Goal: Information Seeking & Learning: Learn about a topic

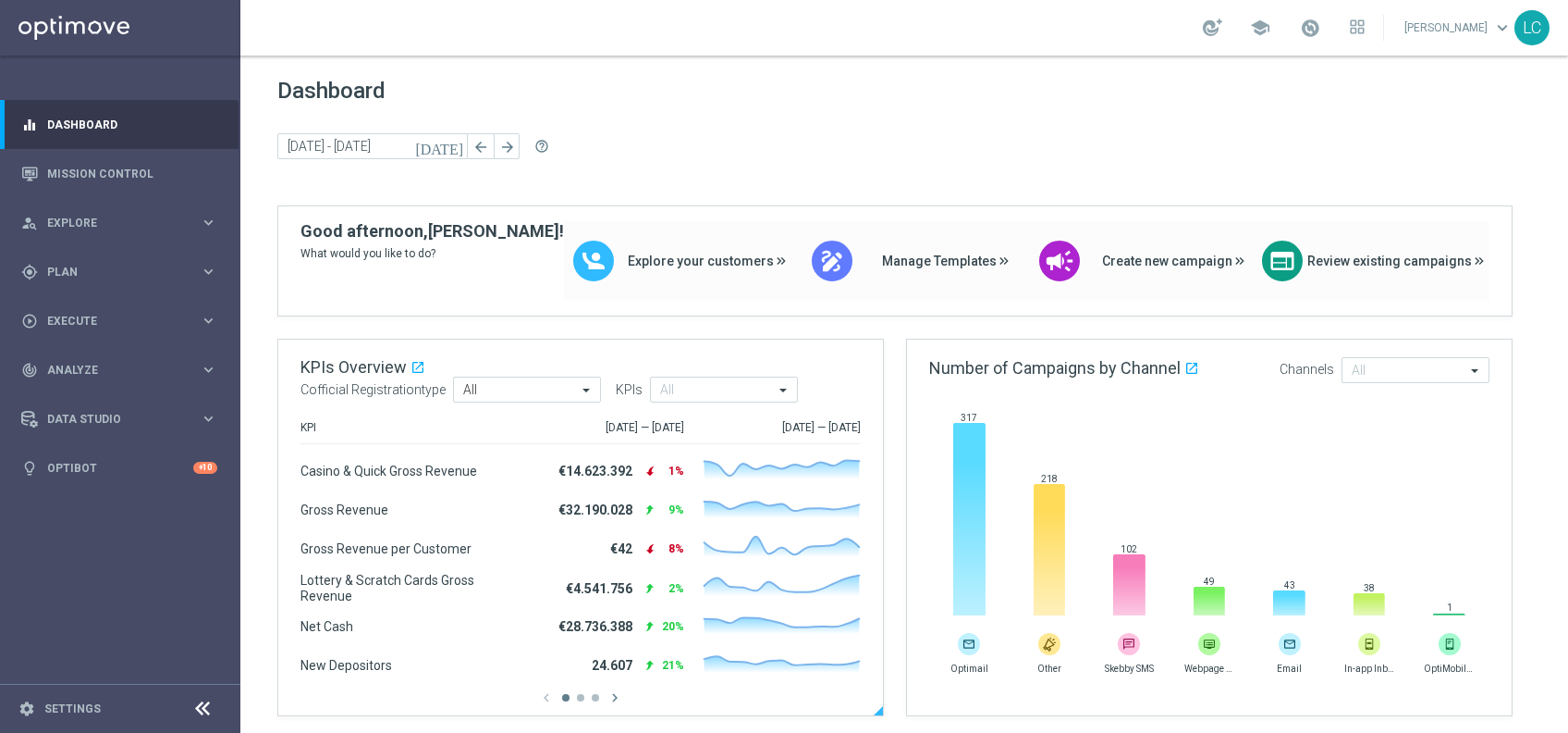
scroll to position [121, 0]
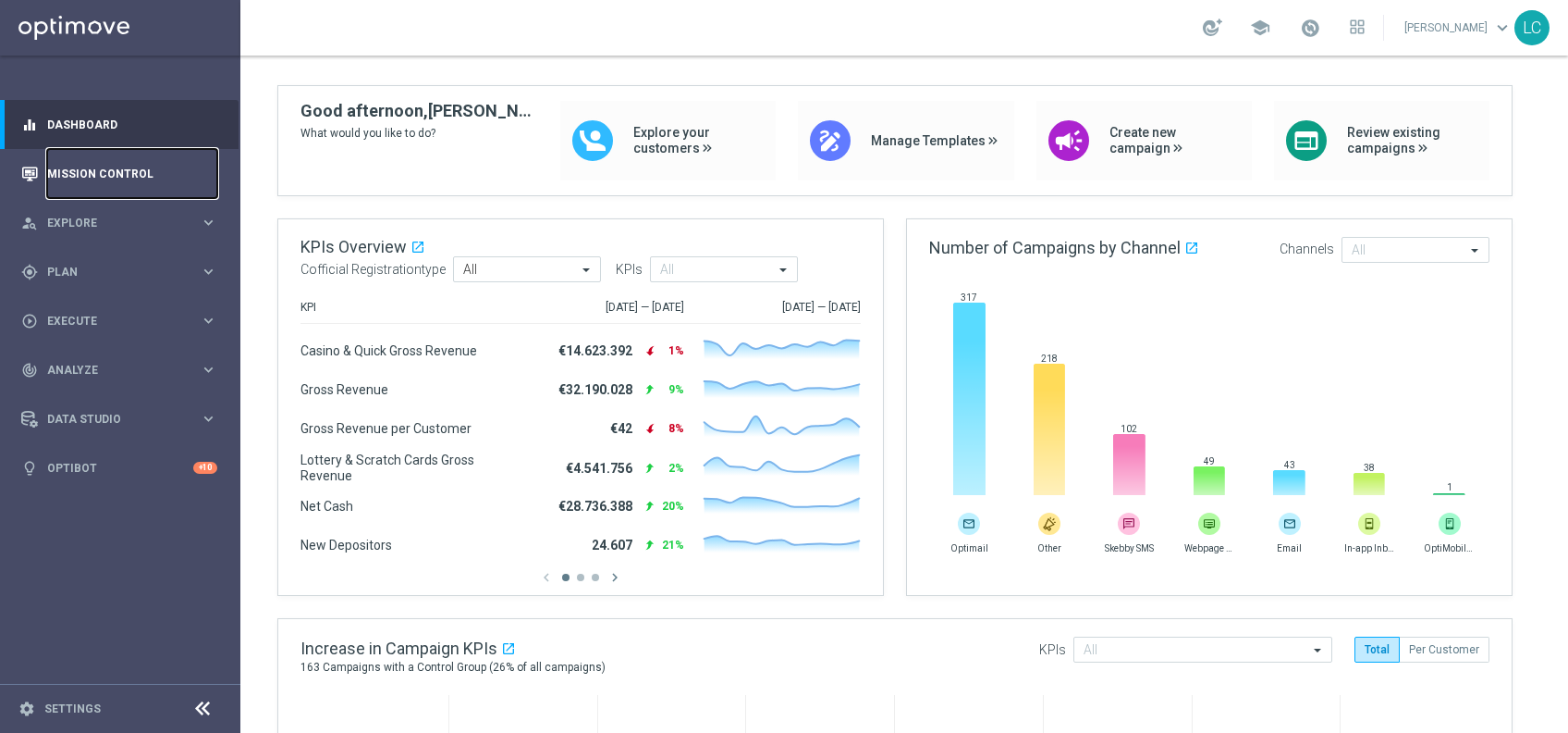
click at [96, 168] on link "Mission Control" at bounding box center [132, 173] width 170 height 49
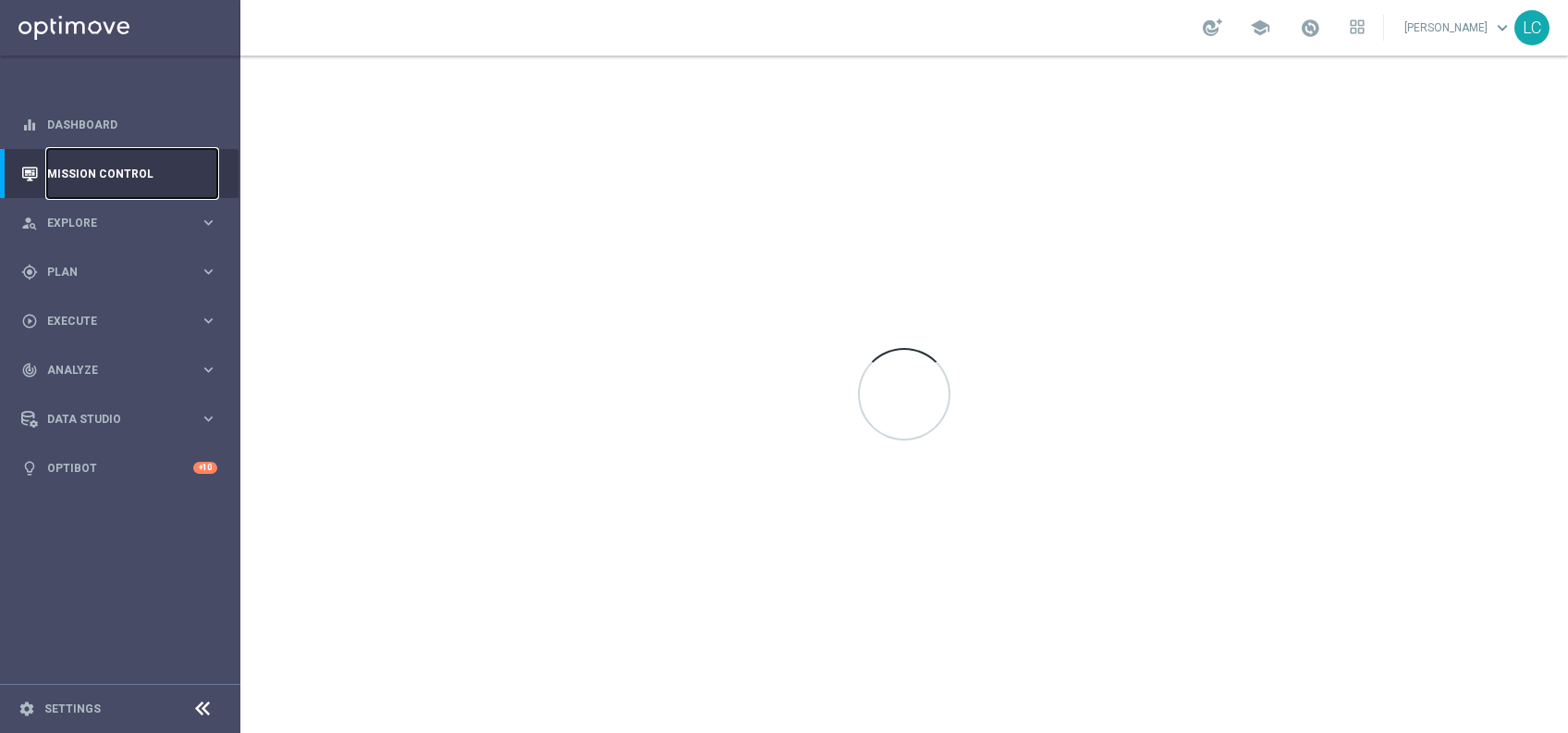
scroll to position [0, 0]
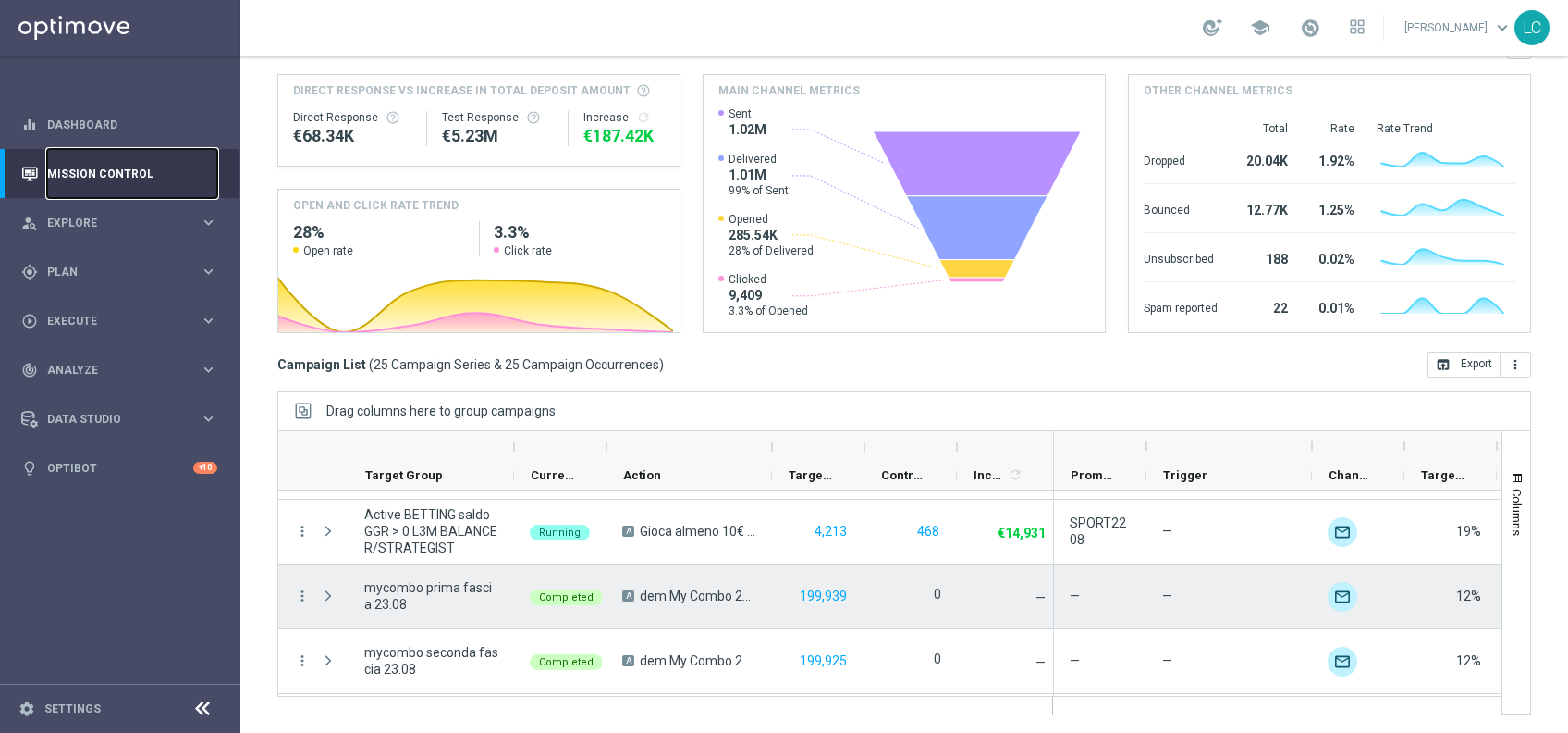
scroll to position [1413, 0]
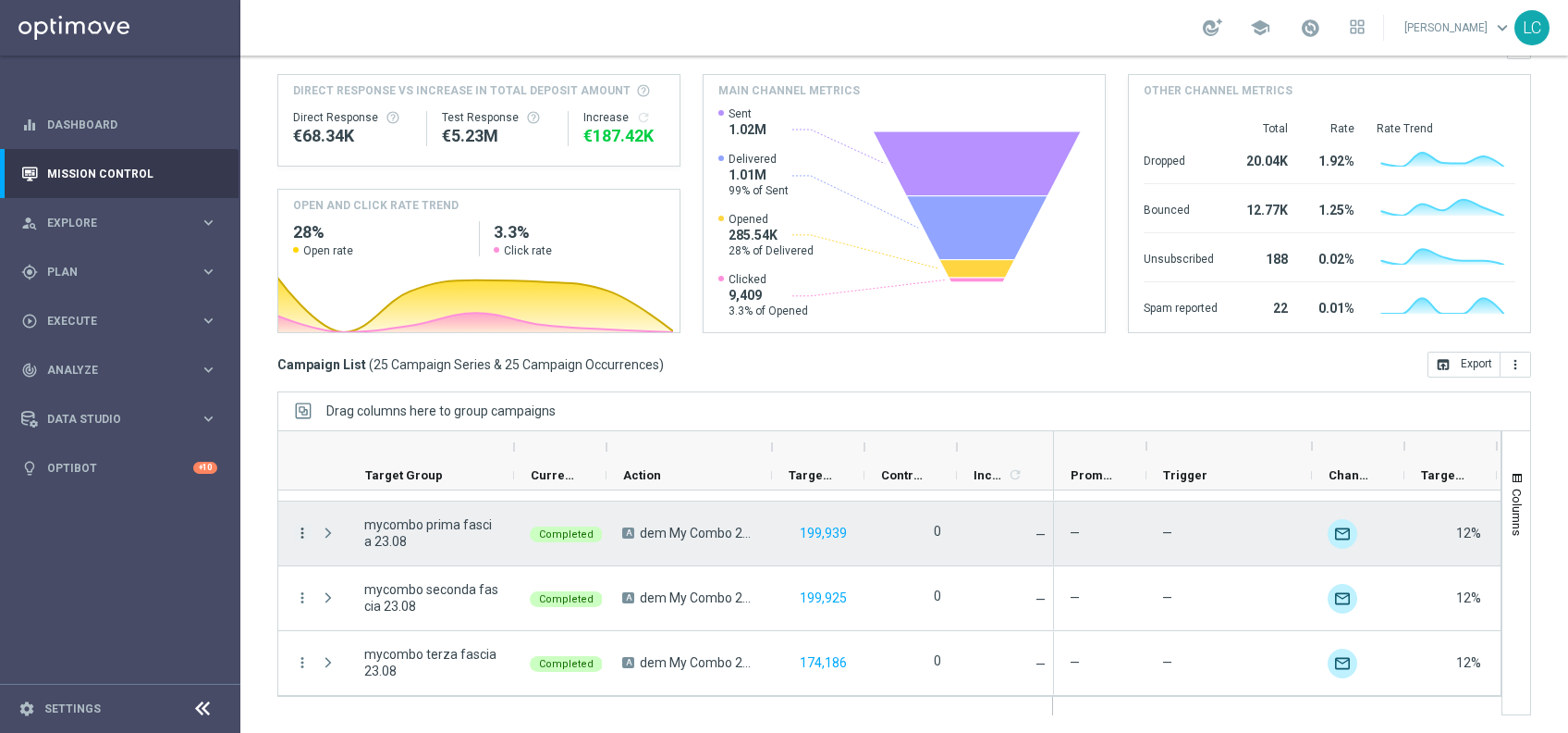
click at [300, 532] on icon "more_vert" at bounding box center [302, 533] width 17 height 17
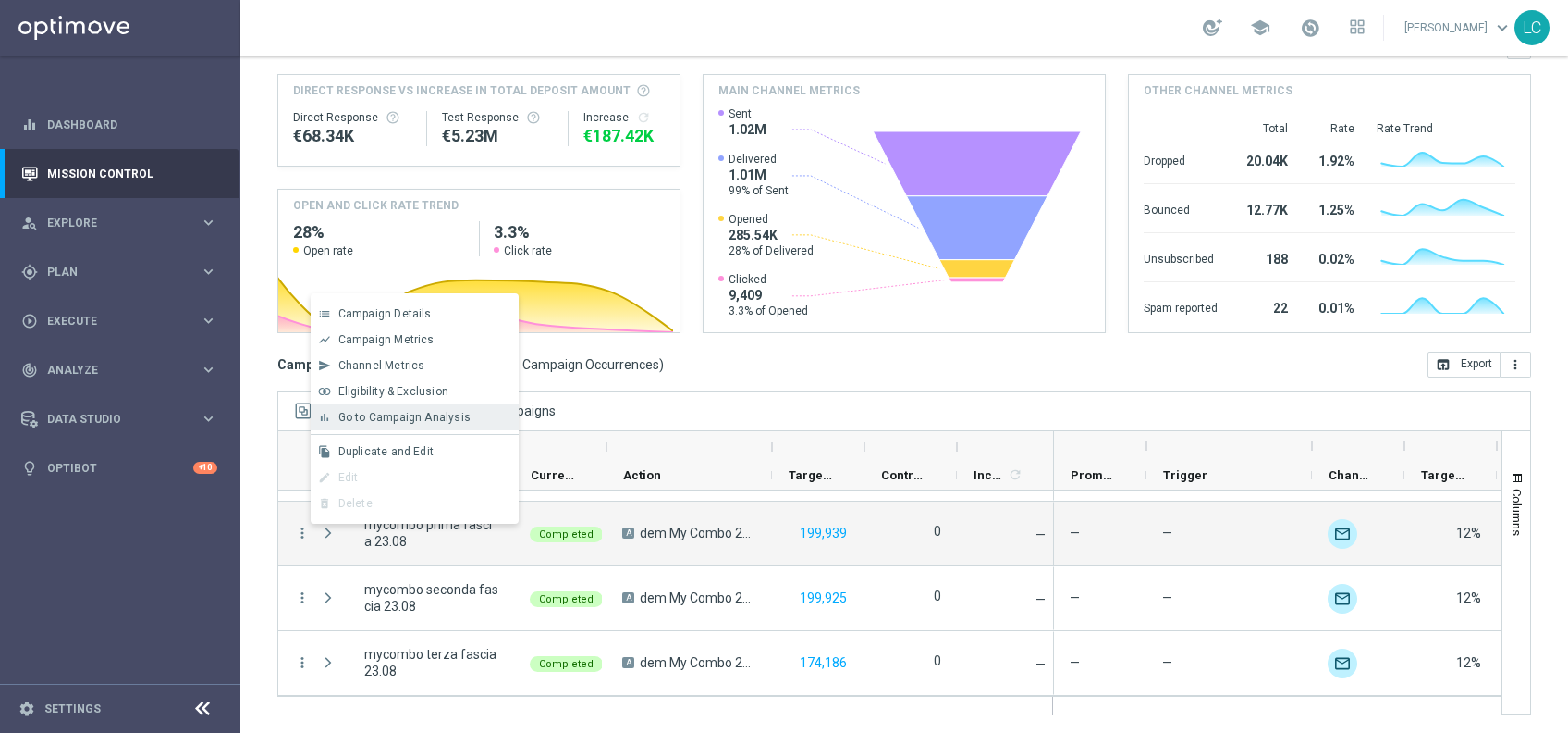
click at [421, 413] on span "Go to Campaign Analysis" at bounding box center [404, 417] width 133 height 13
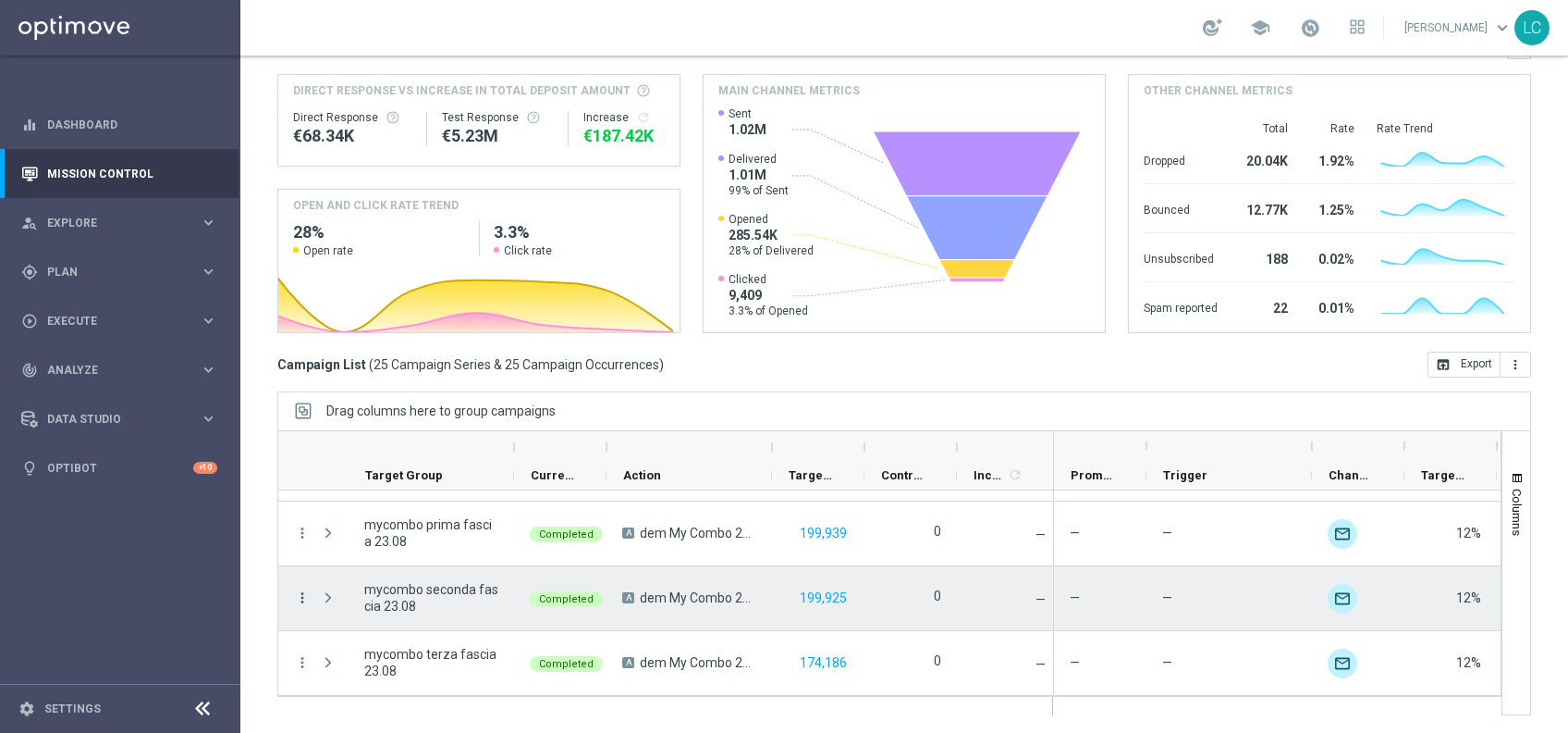
click at [301, 598] on icon "more_vert" at bounding box center [302, 597] width 17 height 17
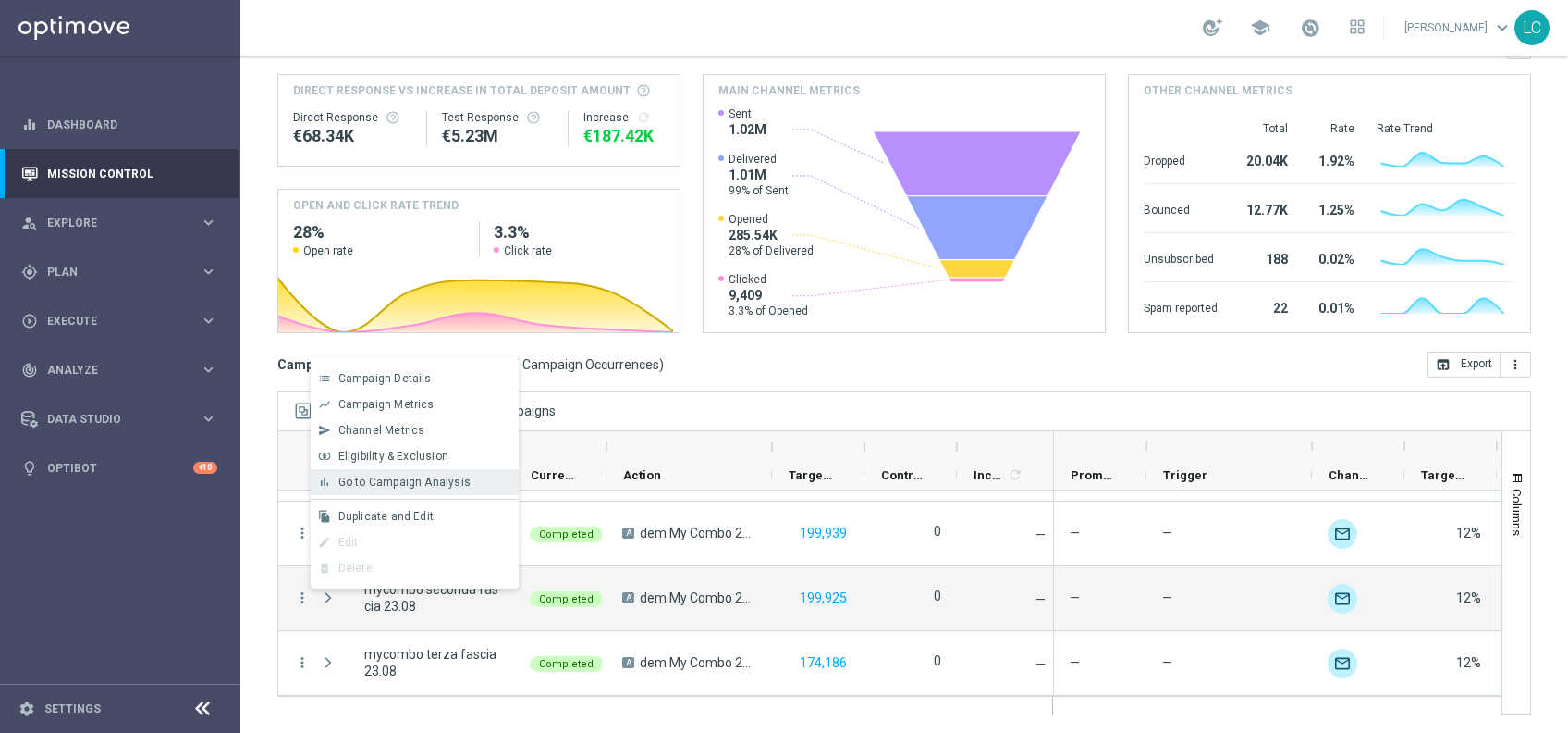
click at [403, 473] on div "bar_chart Go to Campaign Analysis" at bounding box center [415, 482] width 208 height 26
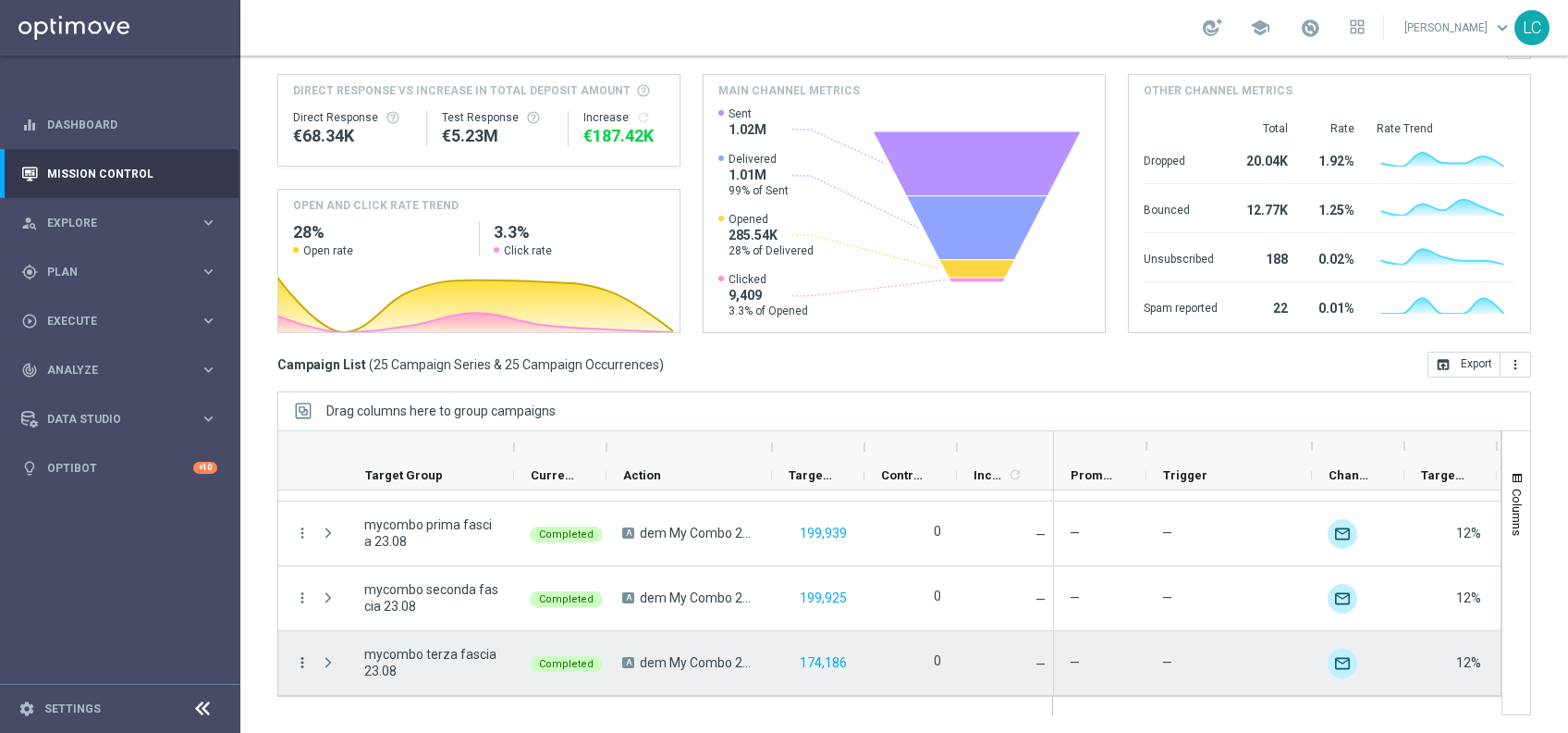
click at [300, 657] on icon "more_vert" at bounding box center [302, 662] width 17 height 17
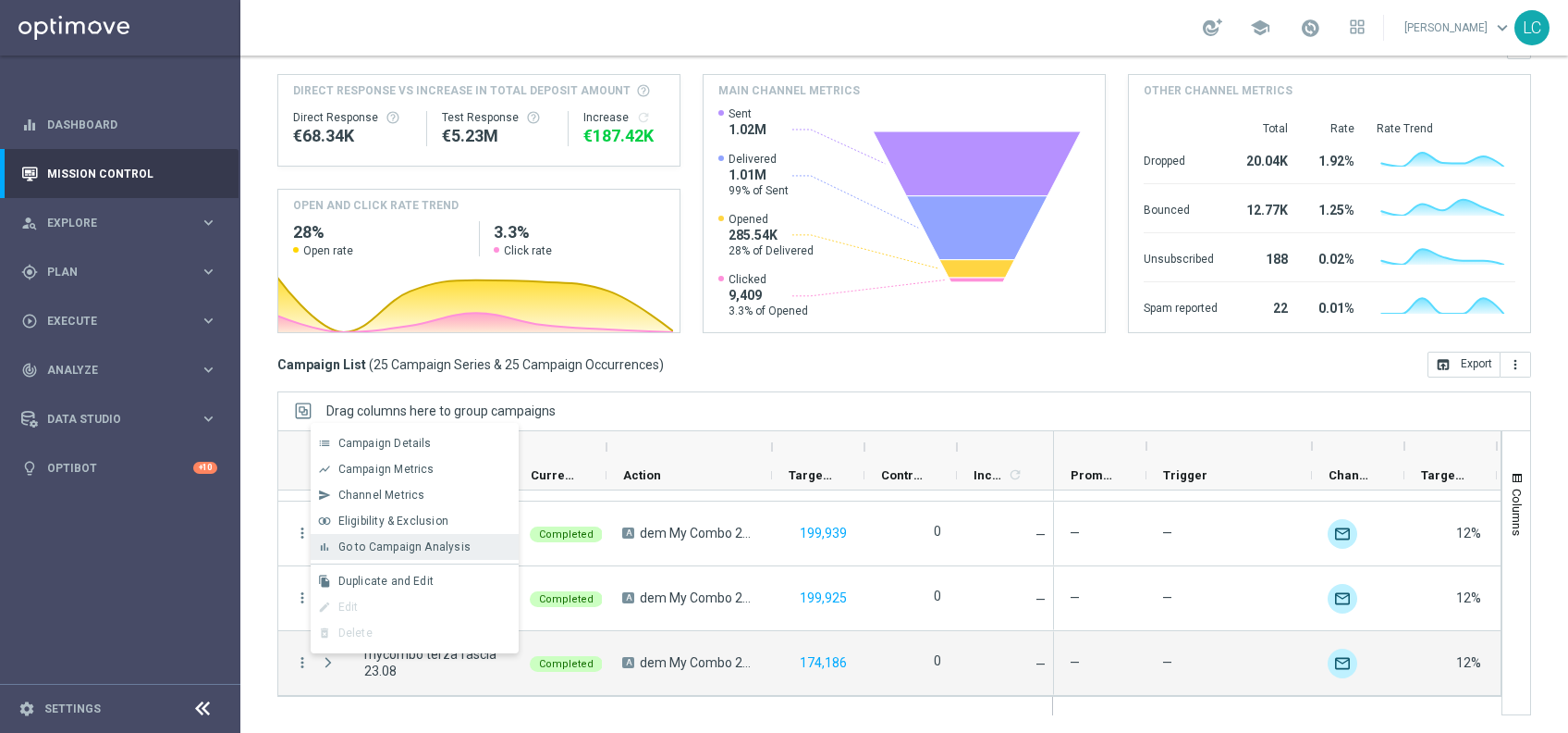
click at [437, 548] on span "Go to Campaign Analysis" at bounding box center [404, 547] width 133 height 13
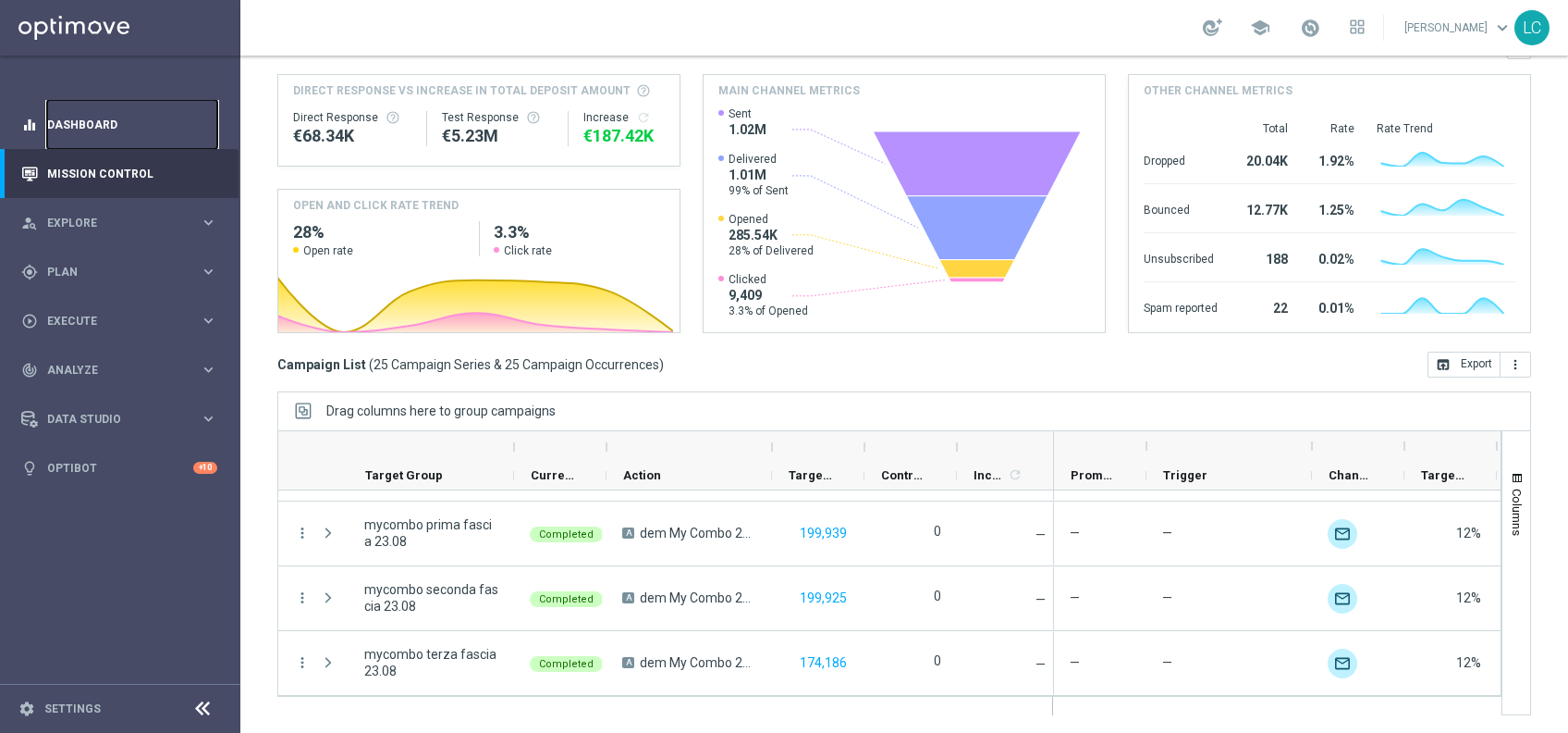
click at [59, 120] on link "Dashboard" at bounding box center [132, 124] width 170 height 49
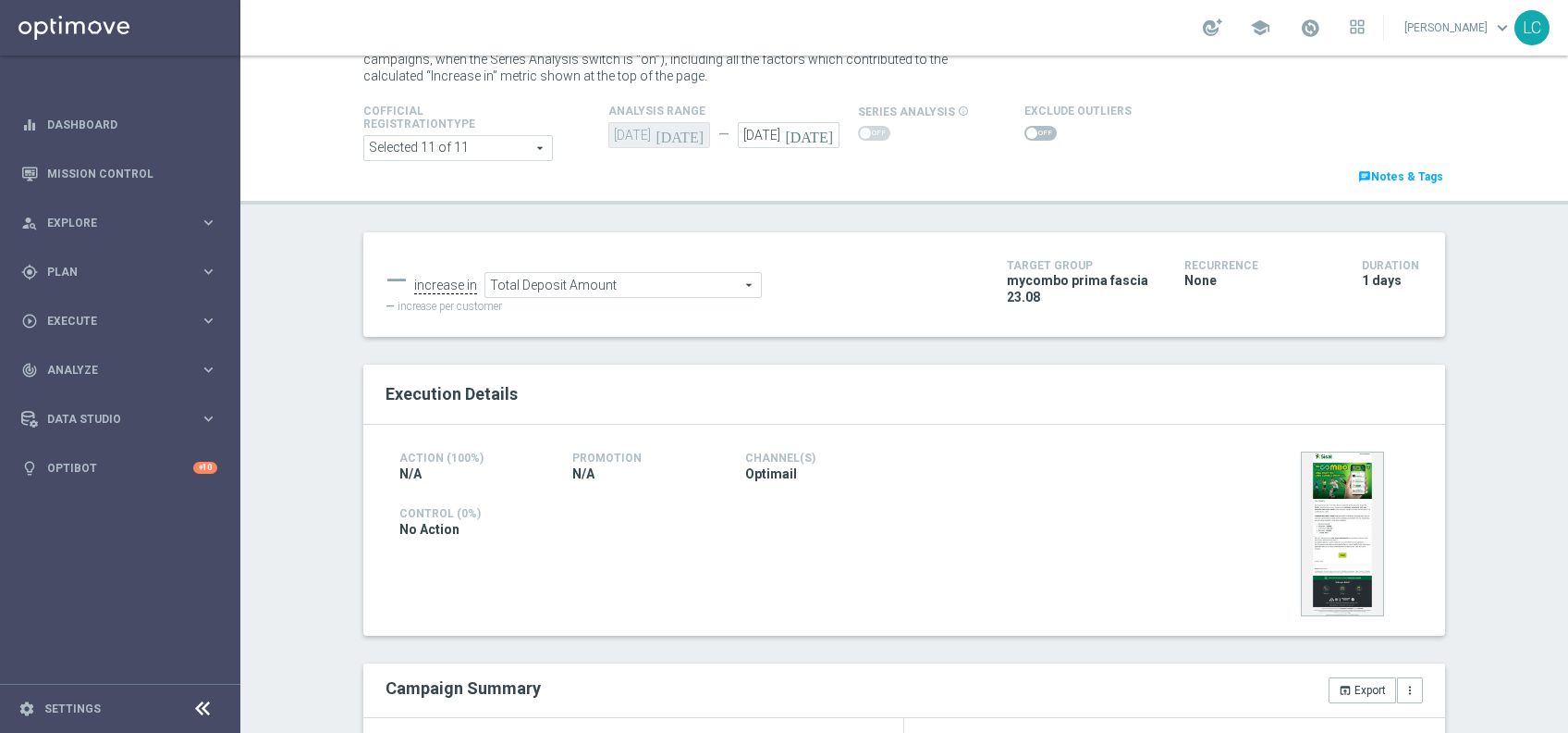
scroll to position [66, 0]
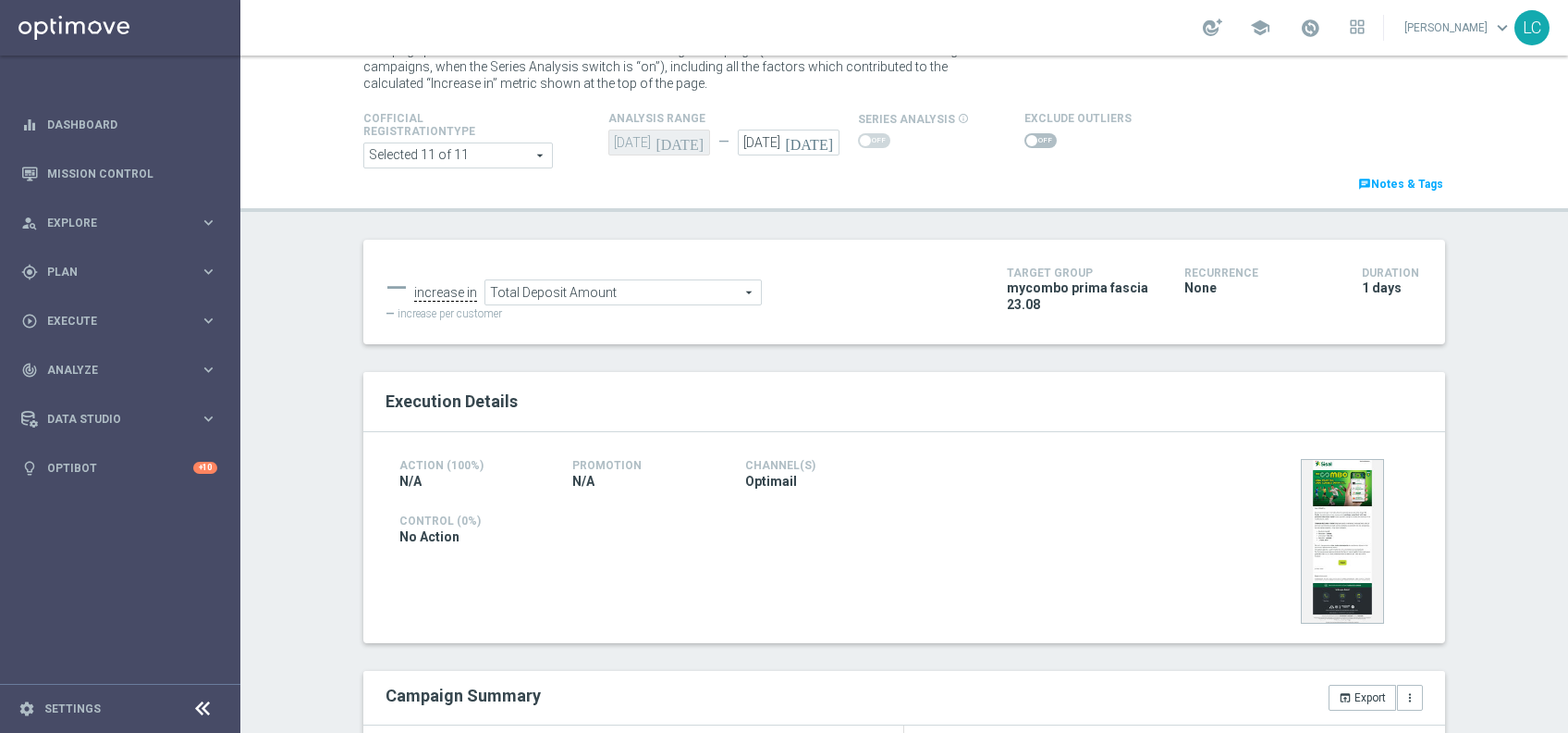
click at [648, 290] on span "Total Deposit Amount" at bounding box center [623, 292] width 275 height 24
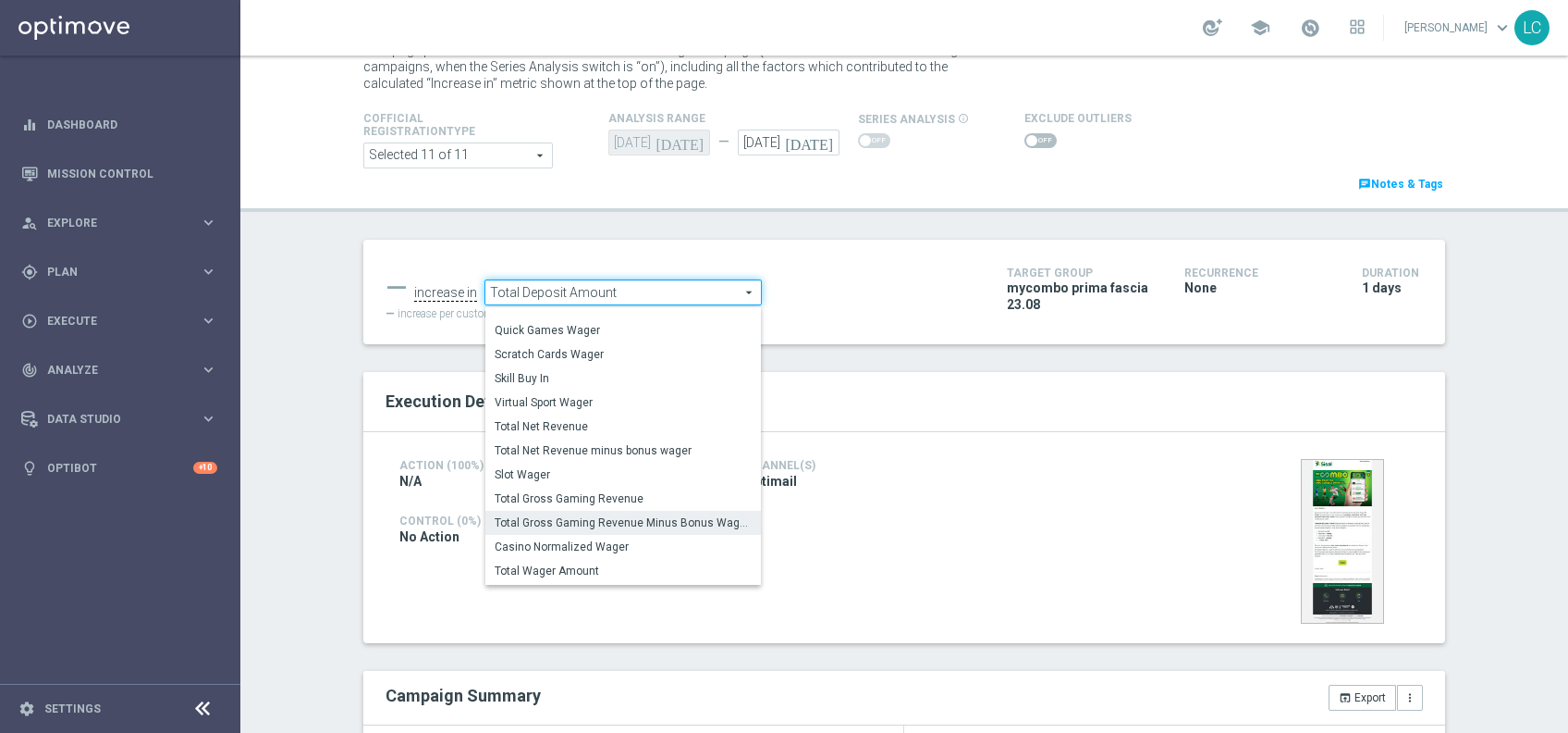
scroll to position [264, 0]
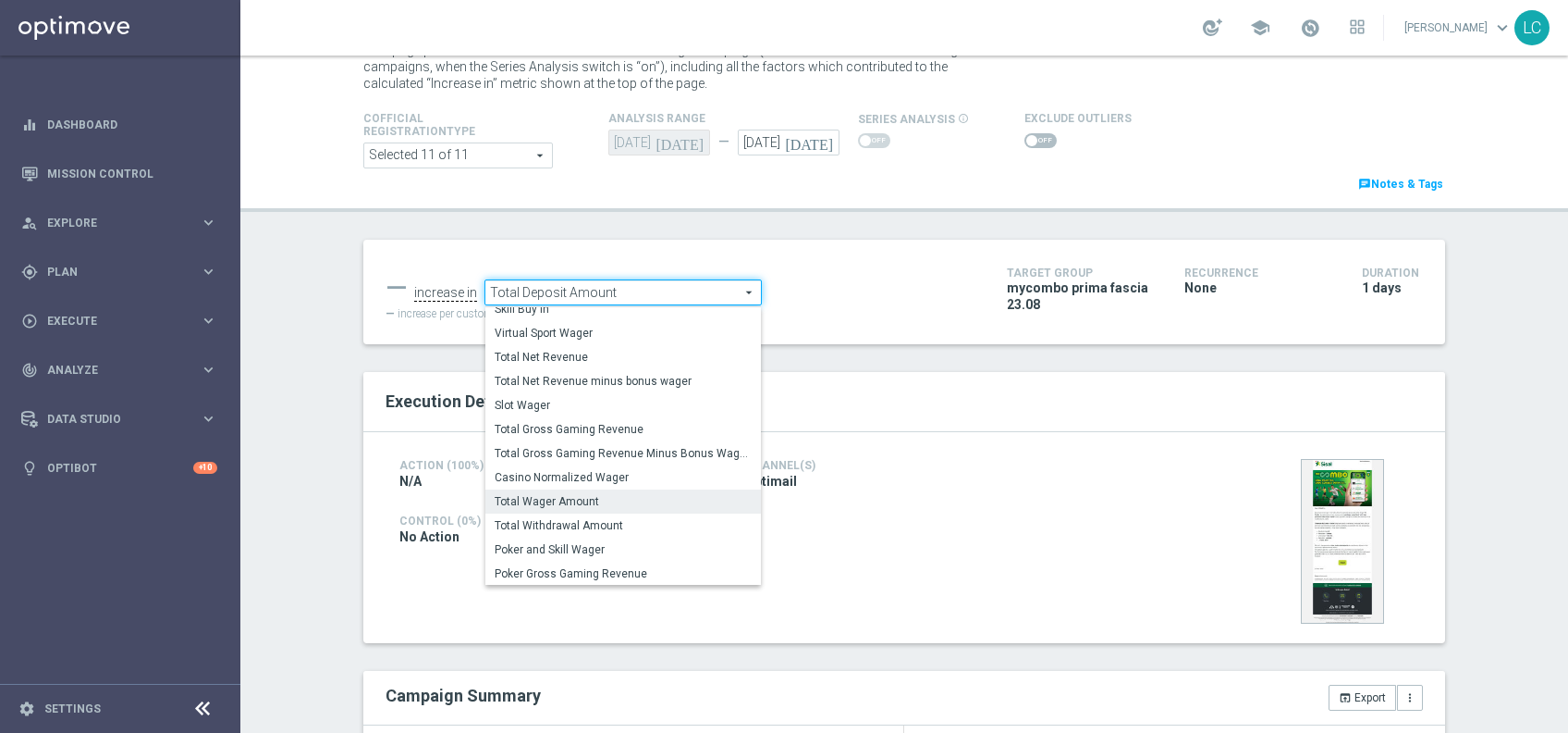
click at [568, 511] on label "Total Wager Amount" at bounding box center [623, 502] width 275 height 24
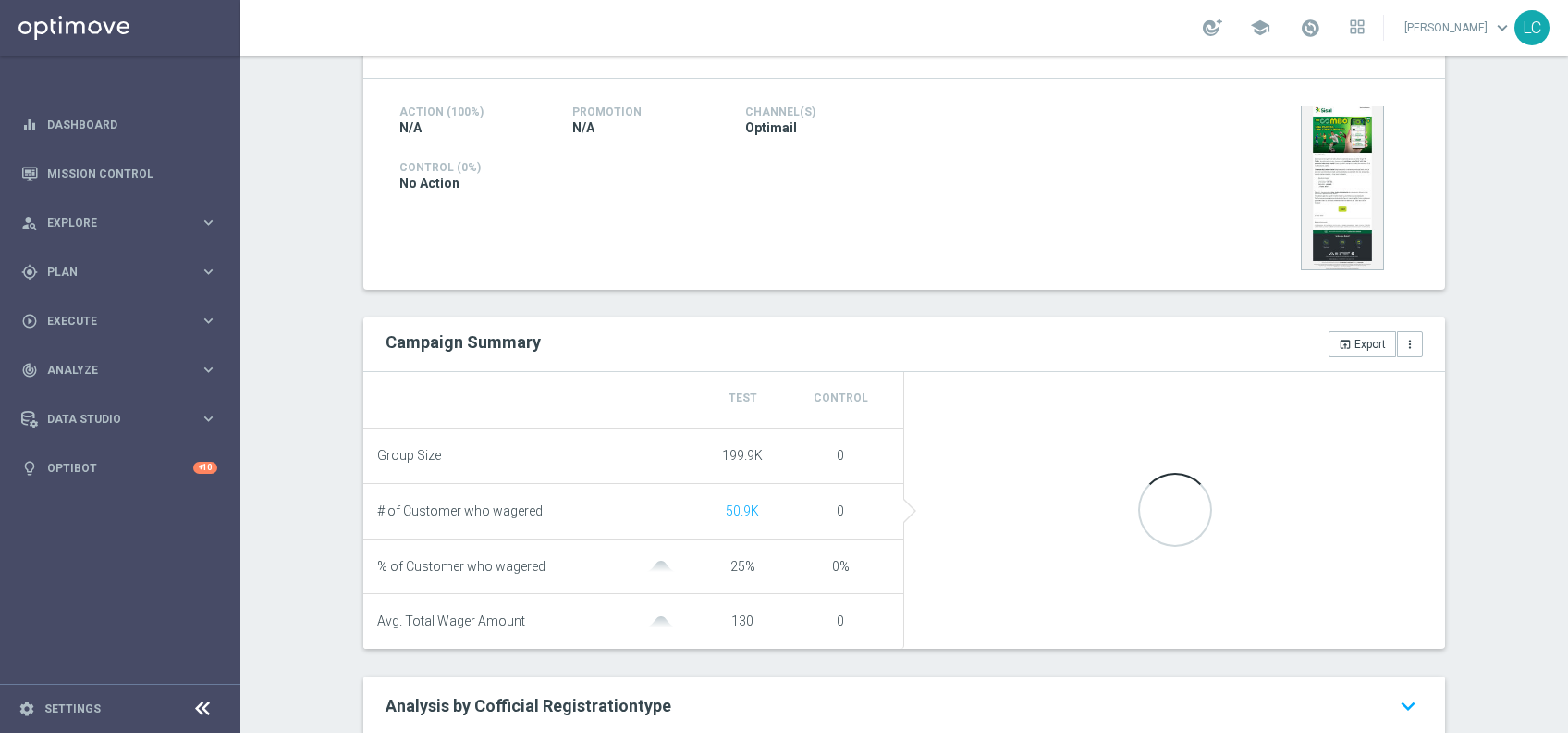
scroll to position [207, 0]
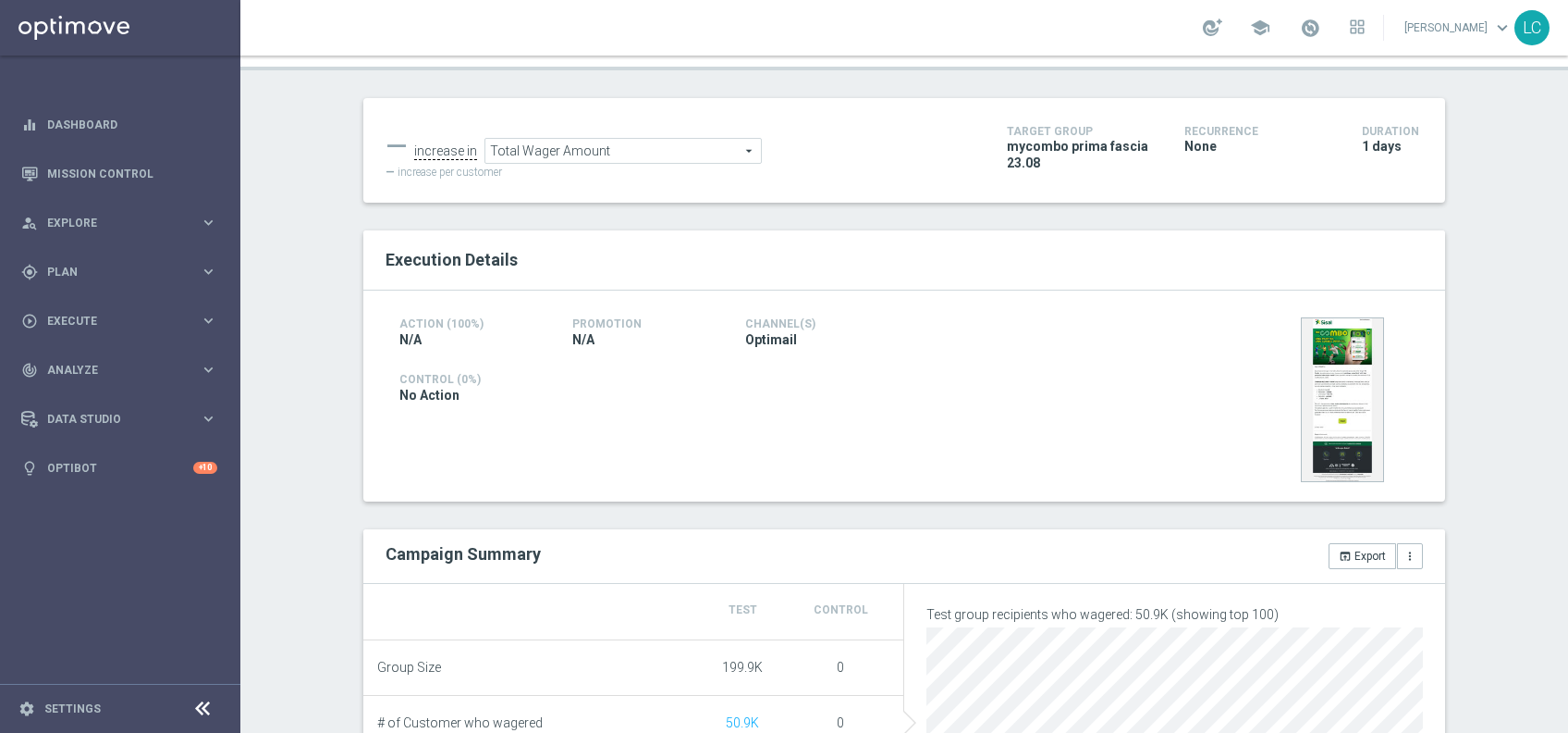
click at [644, 150] on span "Total Wager Amount" at bounding box center [623, 151] width 275 height 24
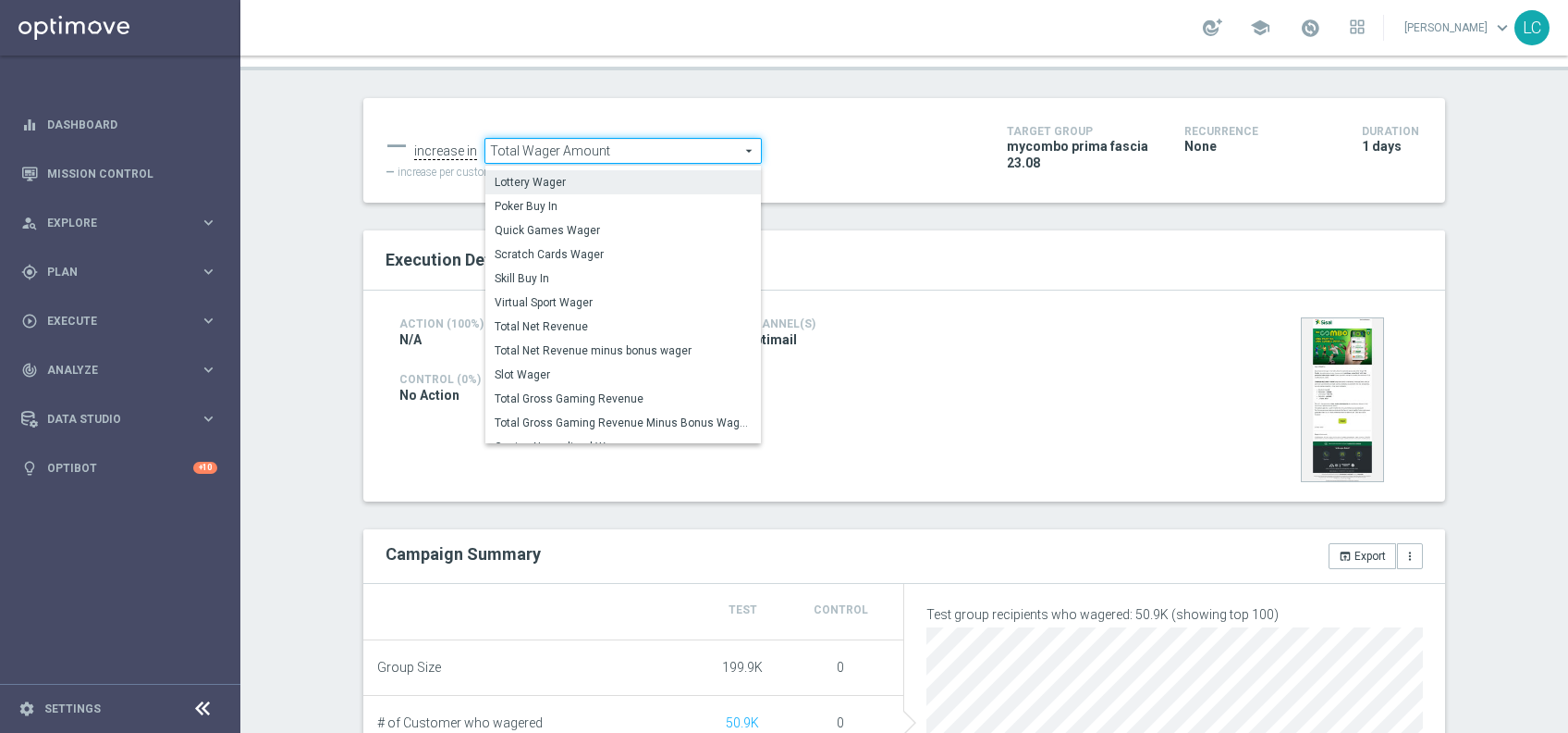
scroll to position [0, 0]
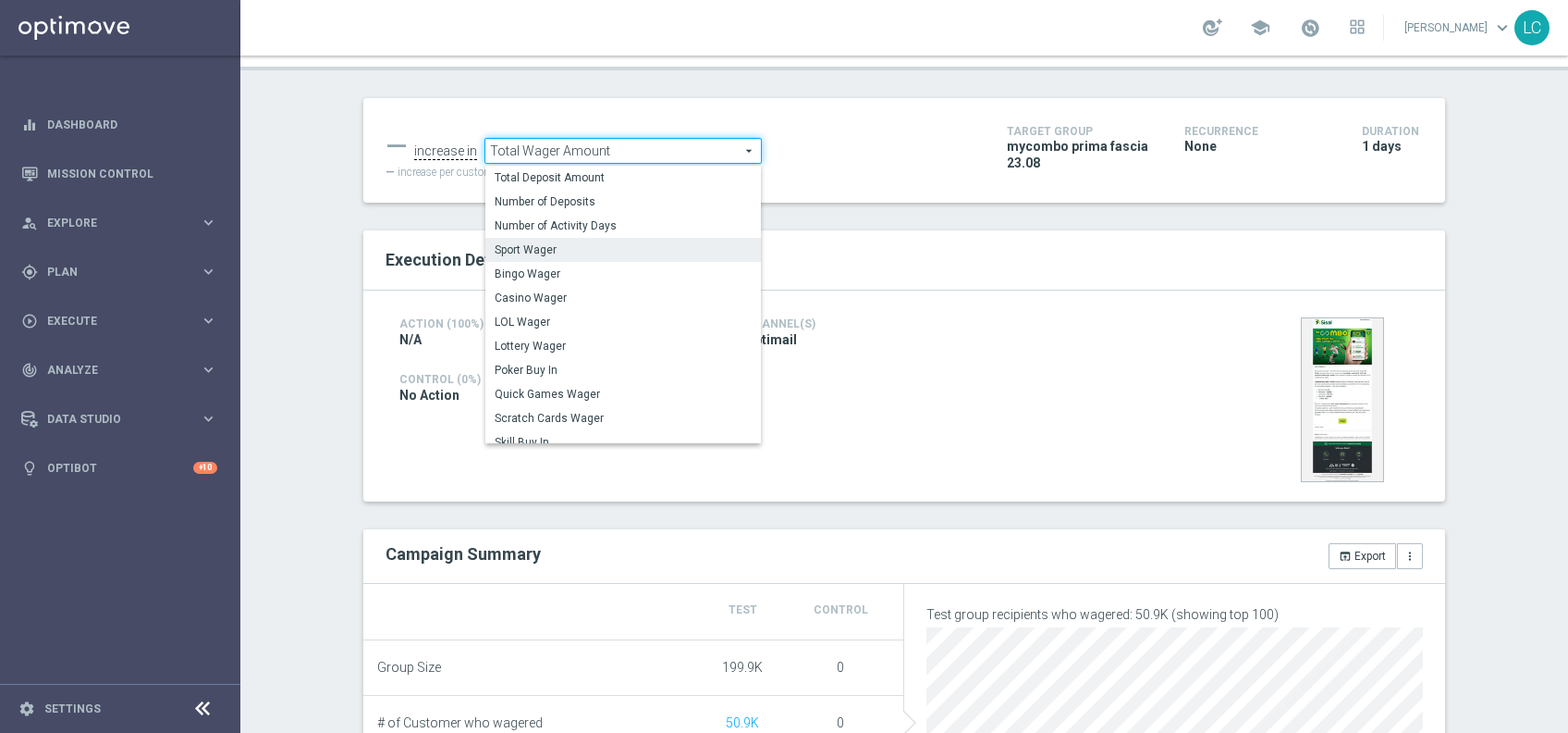
click at [523, 255] on span "Sport Wager" at bounding box center [623, 249] width 257 height 15
type input "Sport Wager"
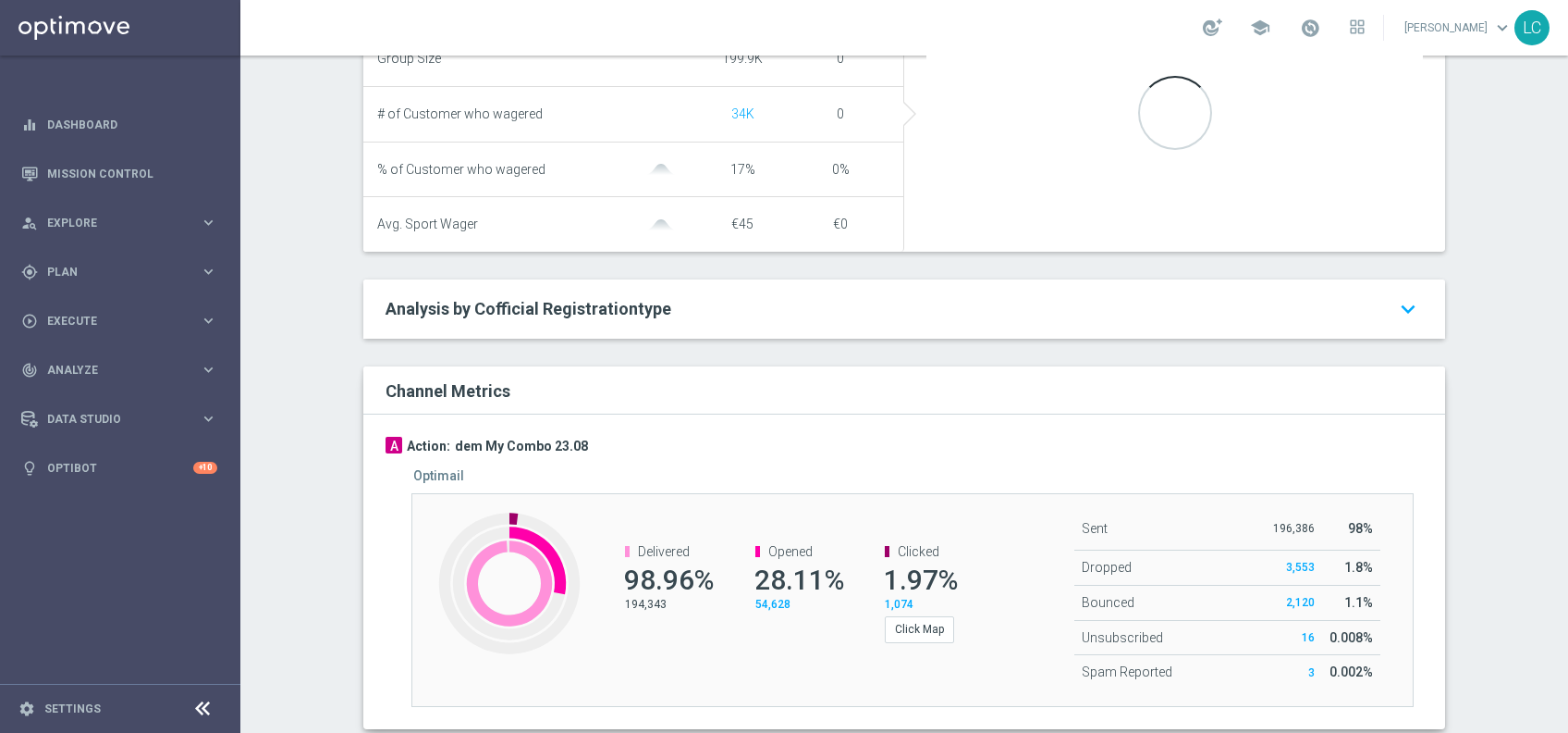
scroll to position [857, 0]
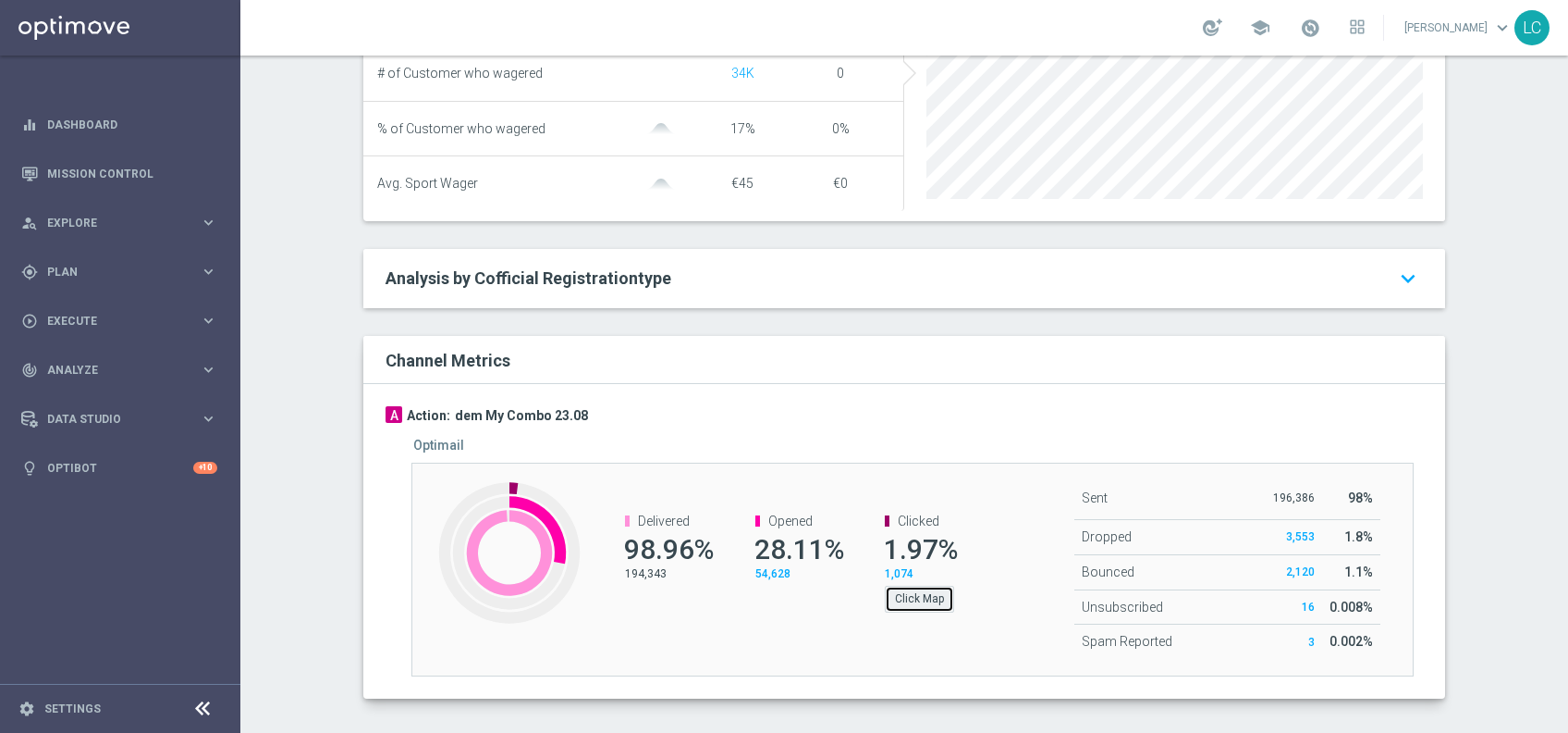
click at [910, 606] on button "Click Map" at bounding box center [920, 598] width 70 height 26
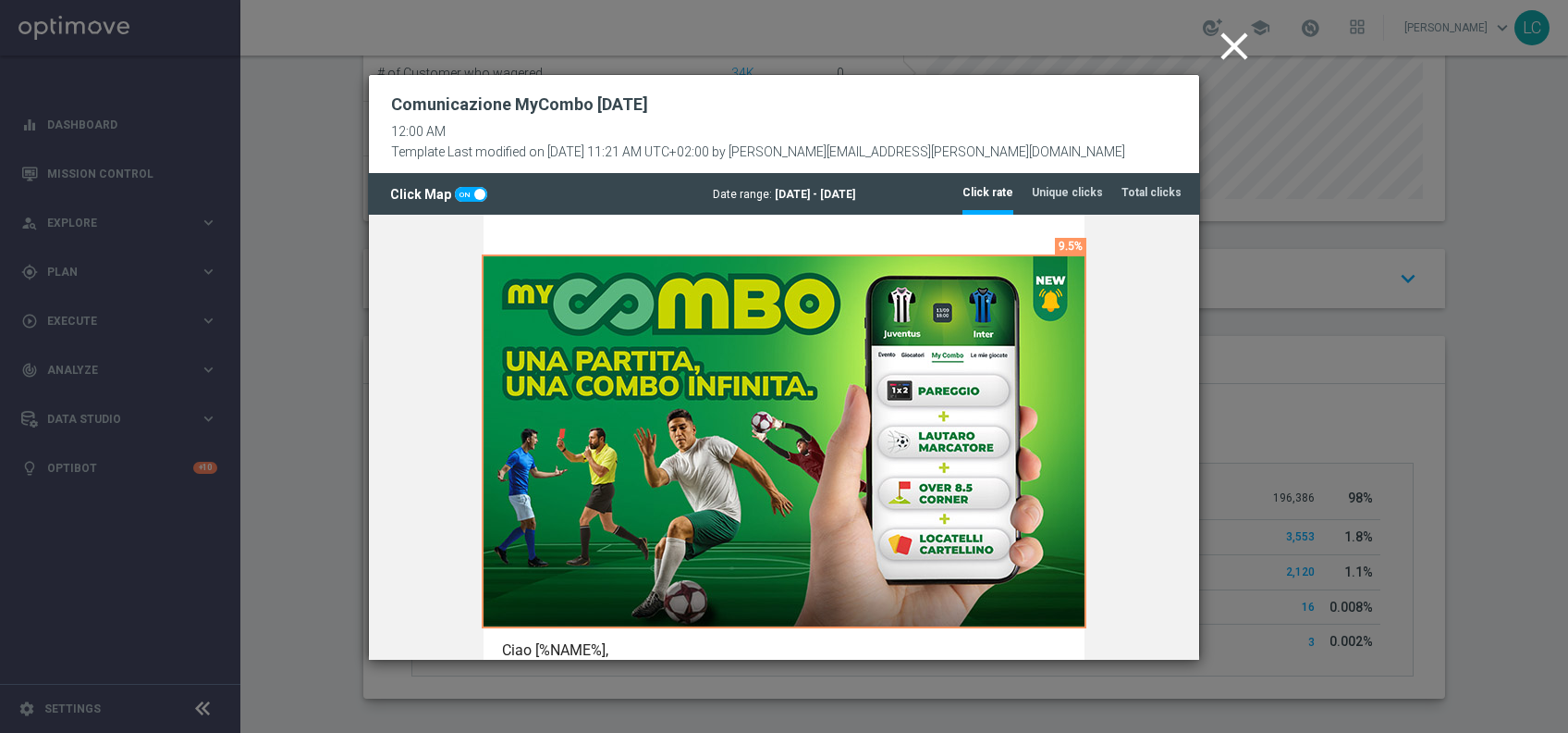
scroll to position [126, 0]
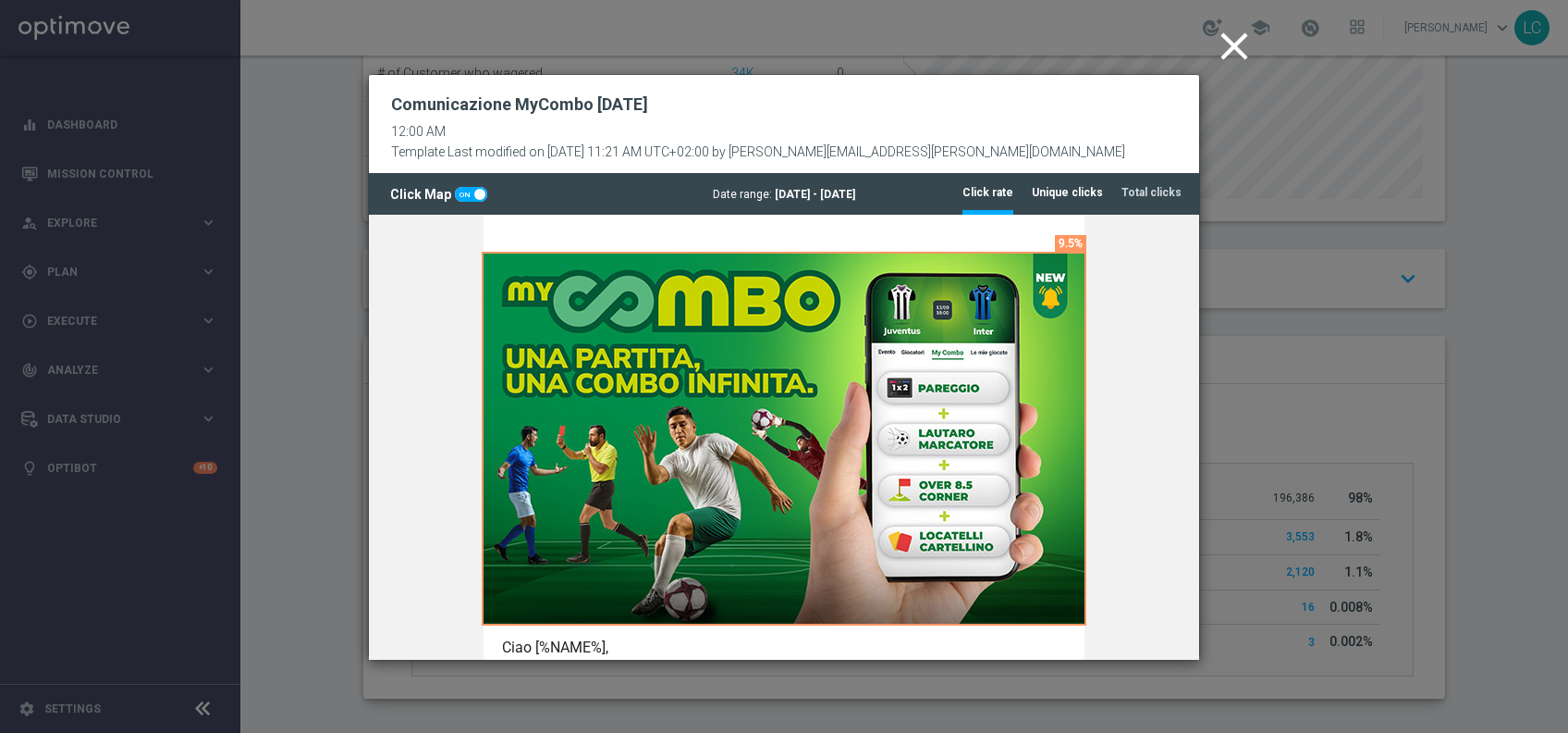
click at [1067, 190] on tab-header "Unique clicks" at bounding box center [1067, 193] width 71 height 16
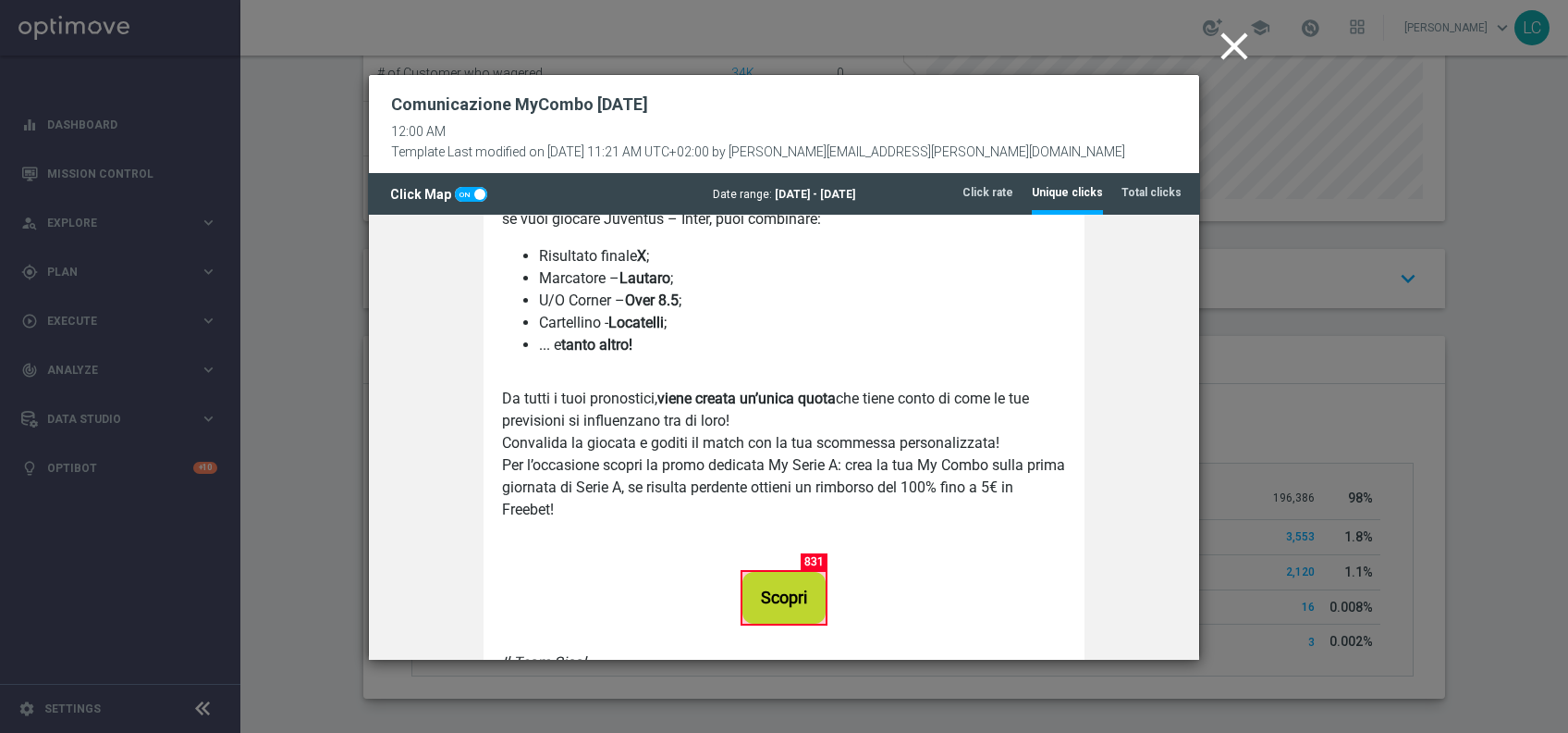
scroll to position [744, 0]
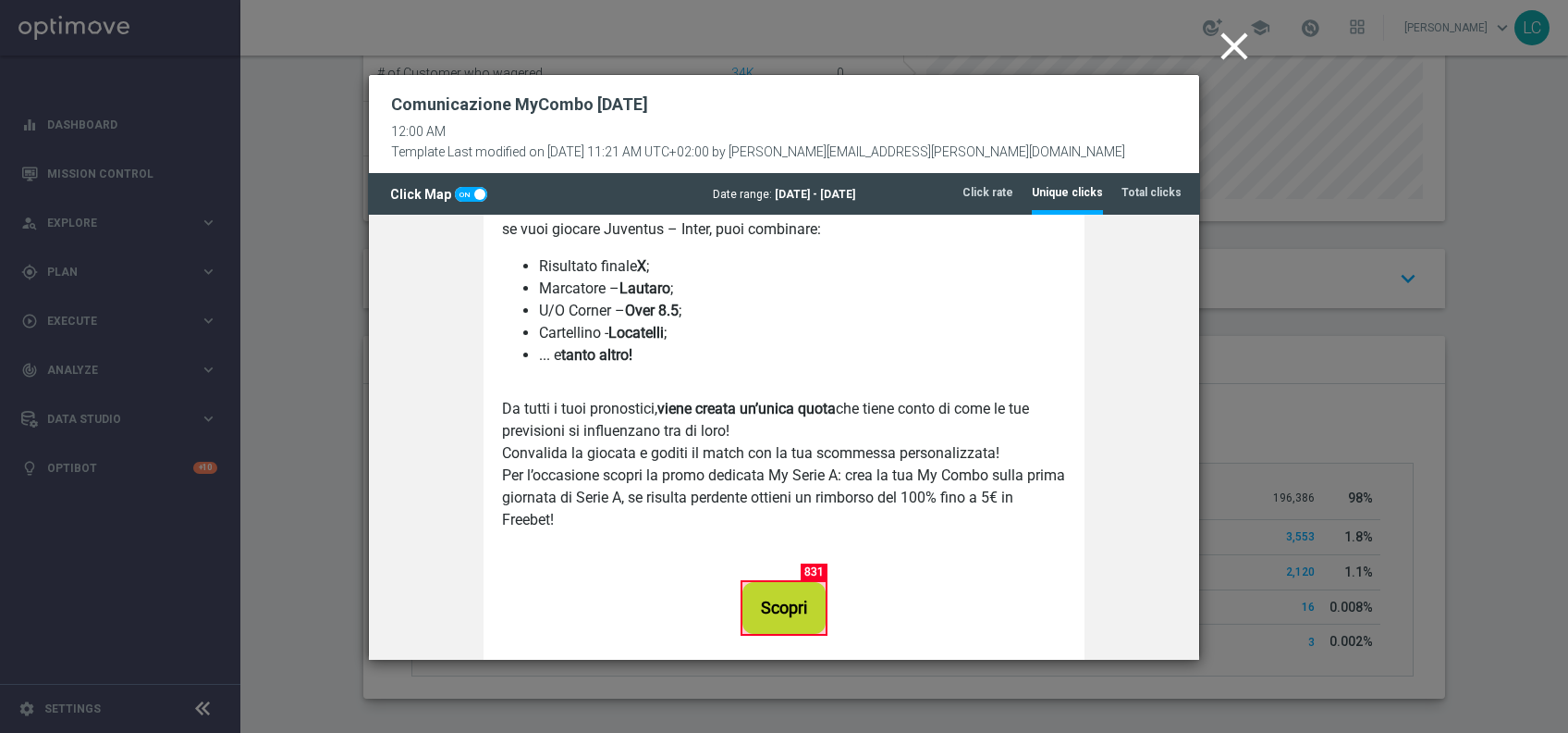
click at [1231, 53] on icon "close" at bounding box center [1234, 46] width 46 height 46
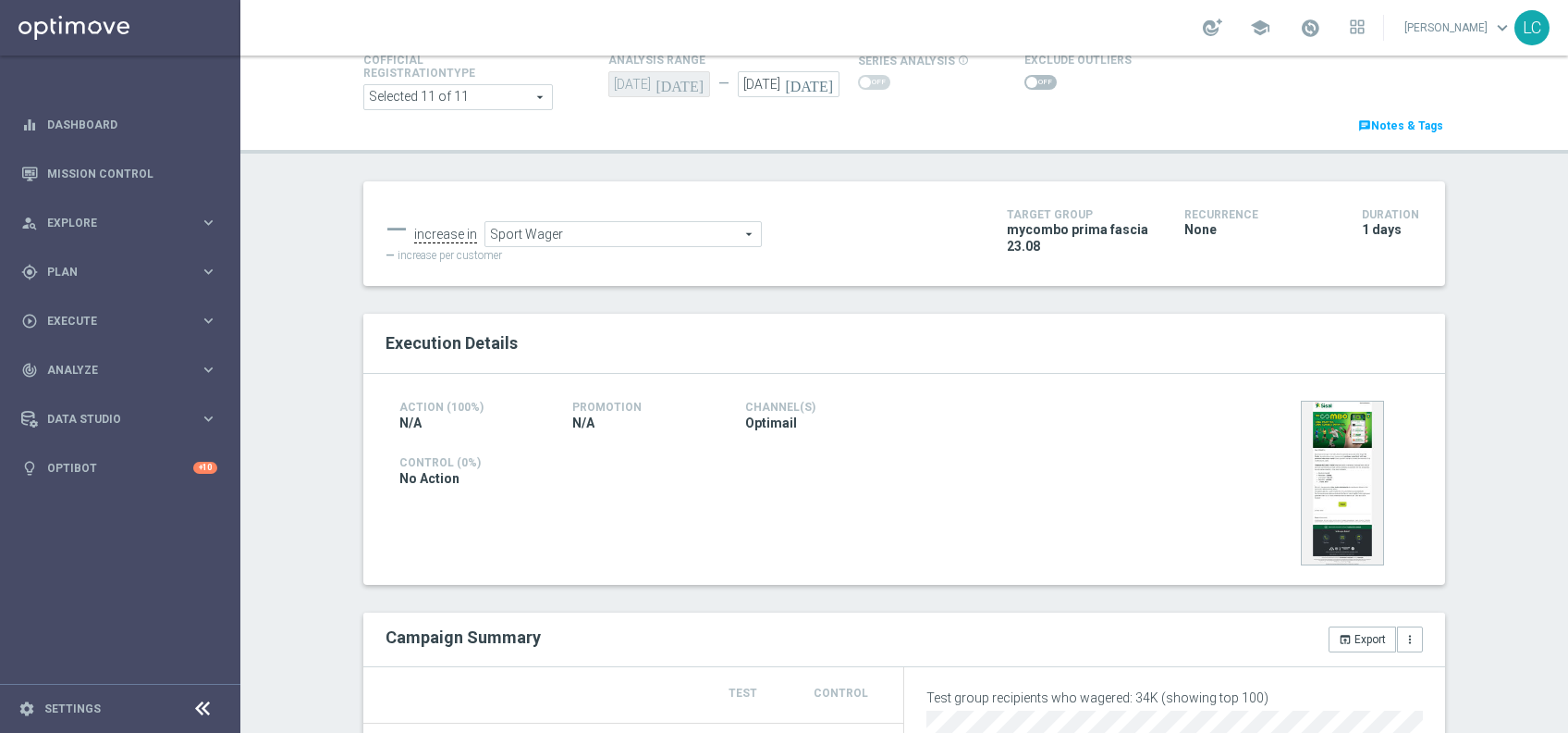
scroll to position [0, 0]
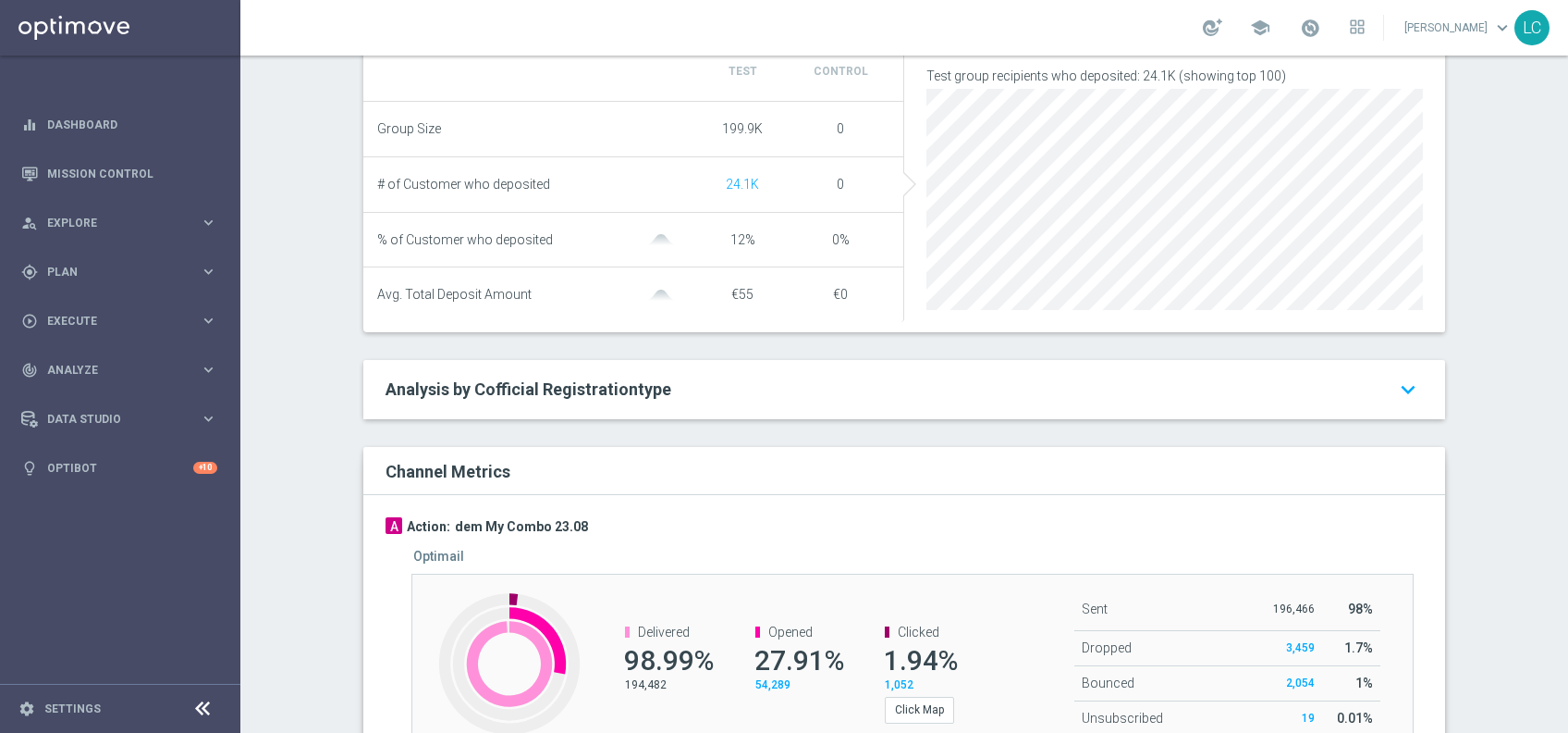
scroll to position [876, 0]
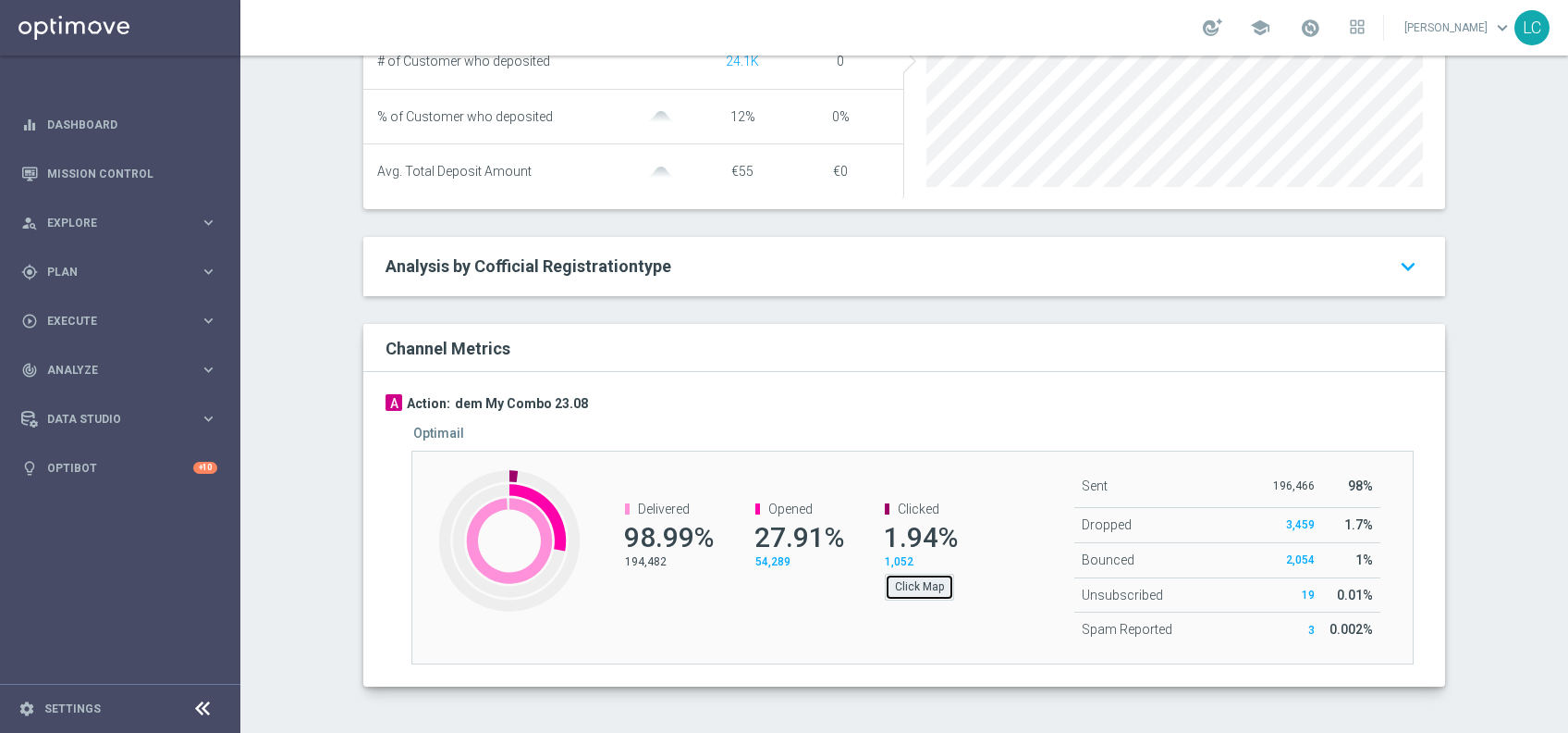
click at [886, 587] on button "Click Map" at bounding box center [920, 586] width 70 height 26
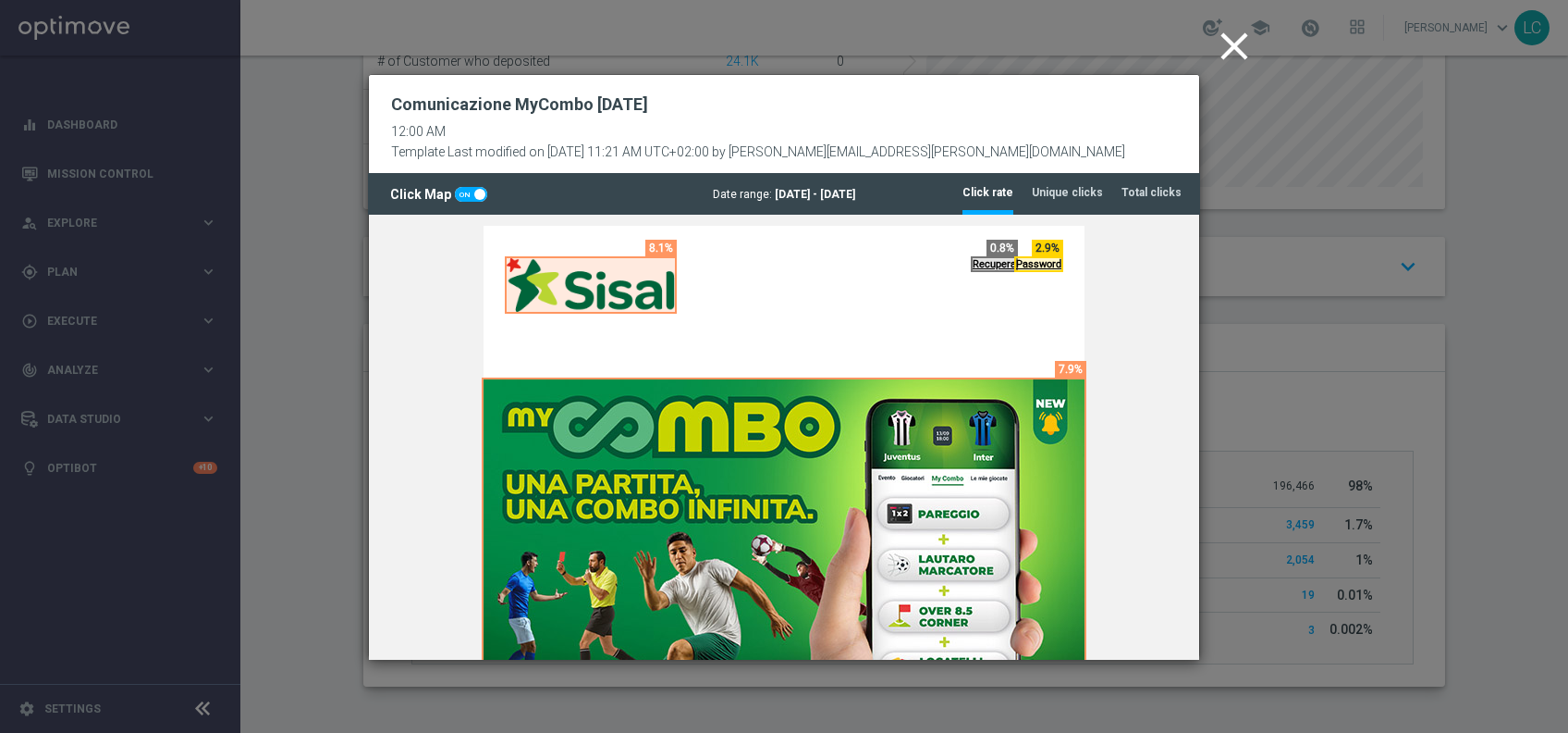
scroll to position [0, 0]
click at [1051, 186] on tab-header "Unique clicks" at bounding box center [1067, 193] width 71 height 16
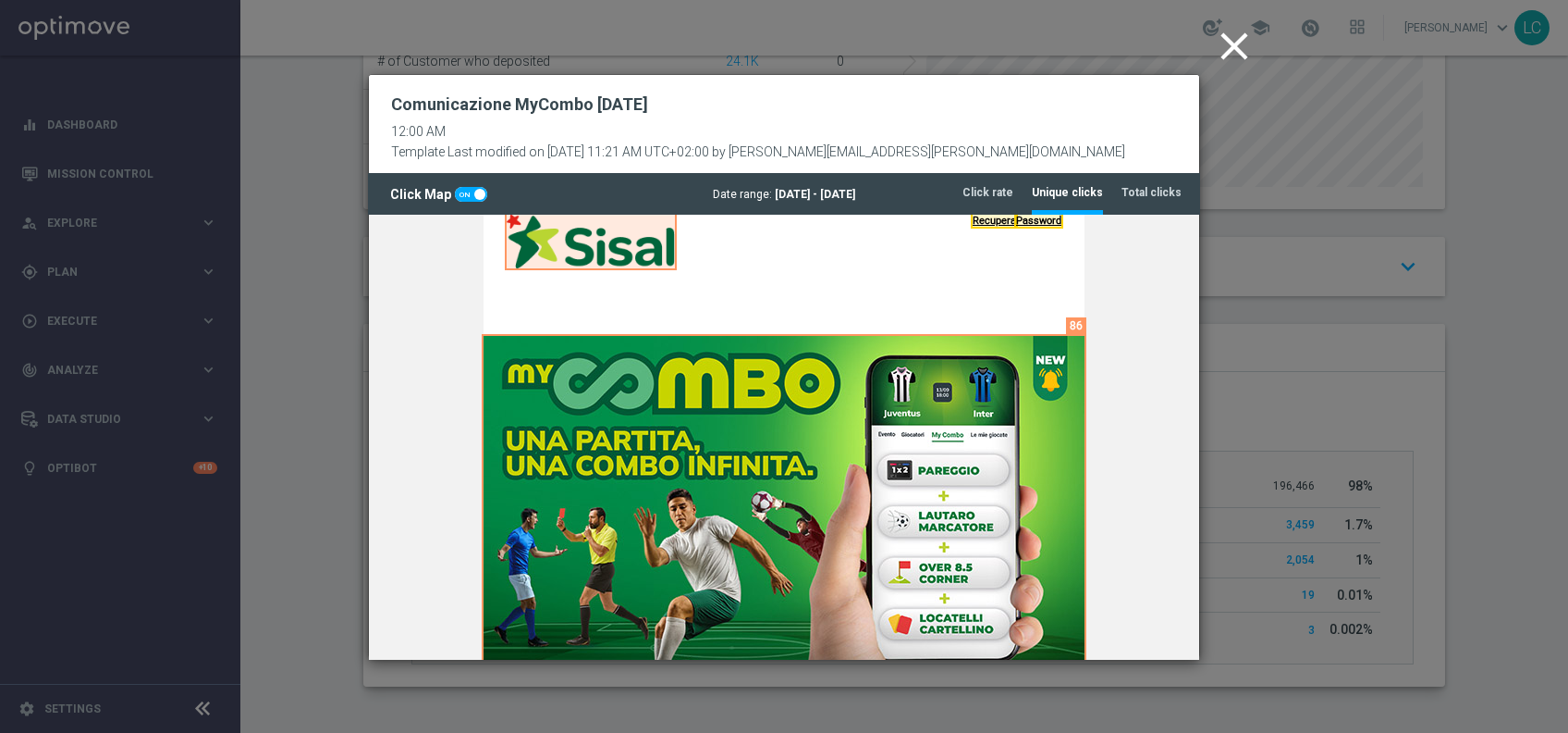
click at [1239, 45] on icon "close" at bounding box center [1234, 46] width 46 height 46
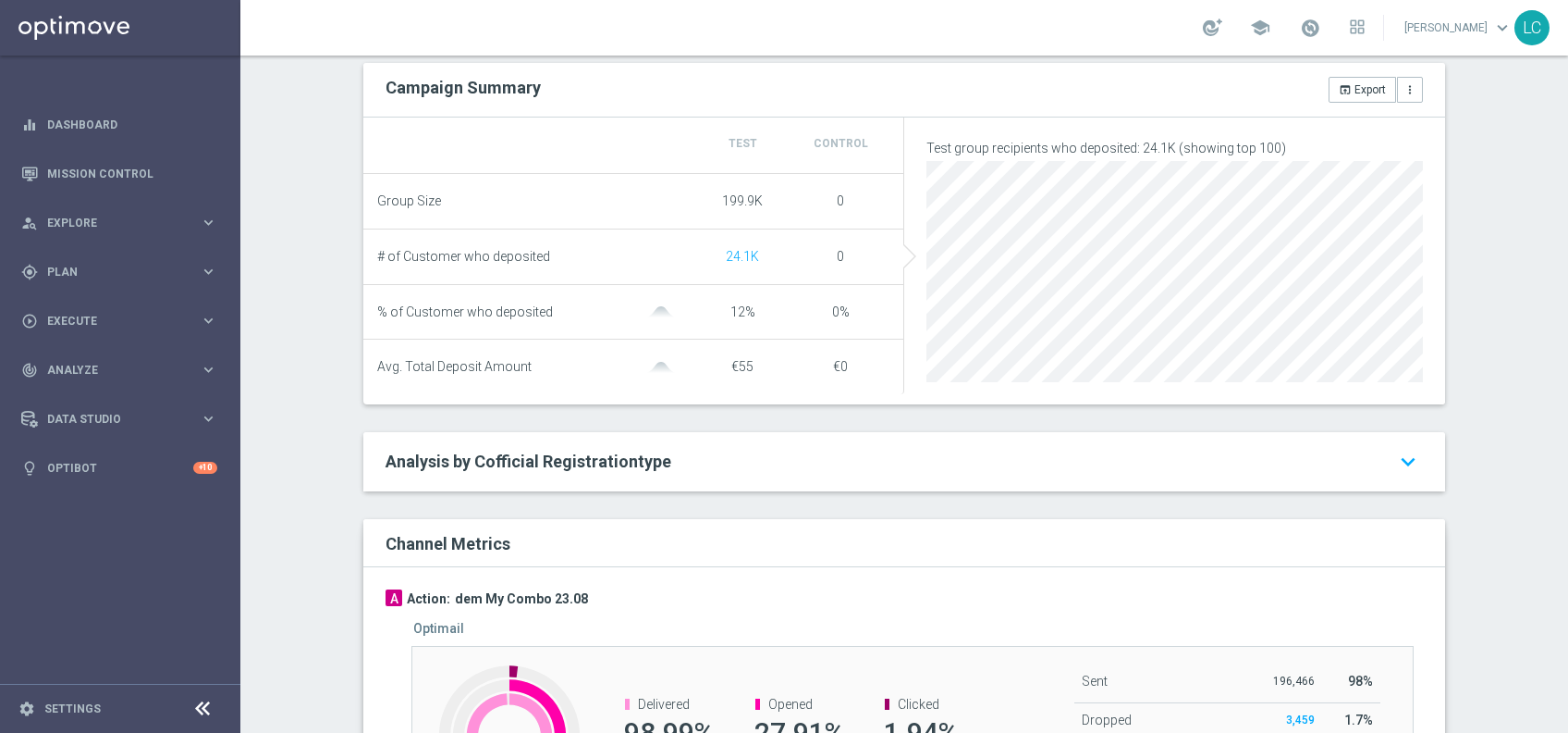
scroll to position [691, 0]
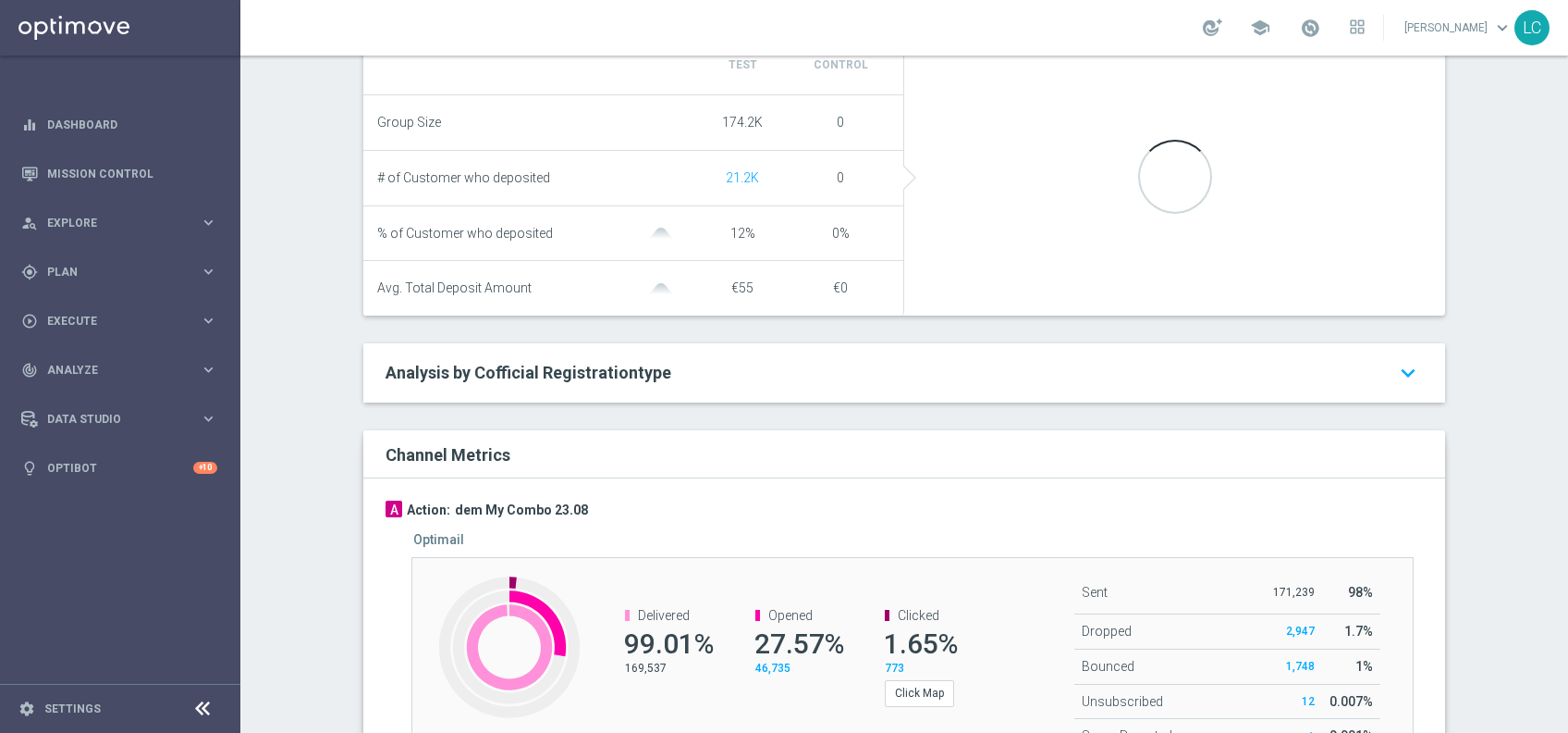
scroll to position [857, 0]
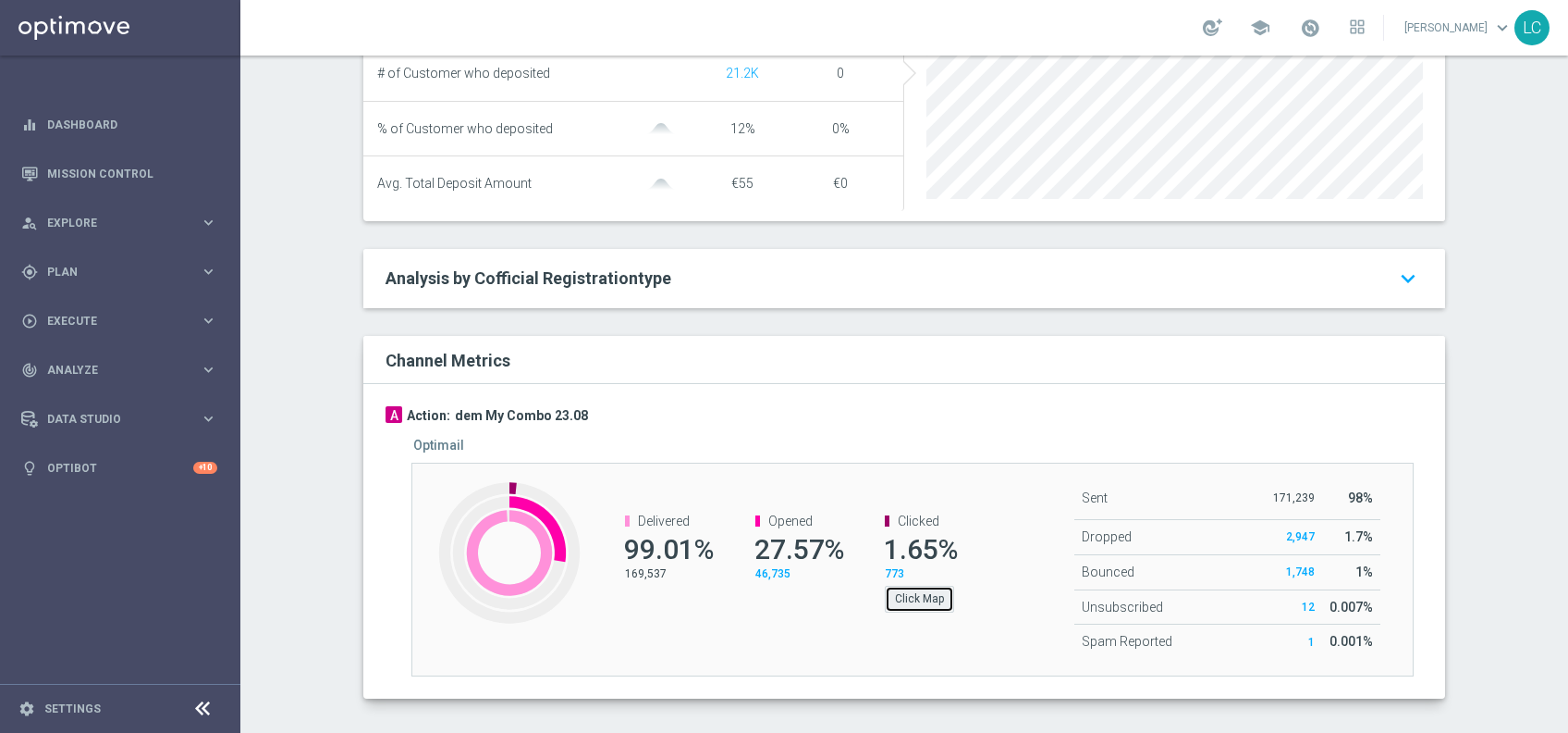
click at [914, 611] on button "Click Map" at bounding box center [920, 598] width 70 height 26
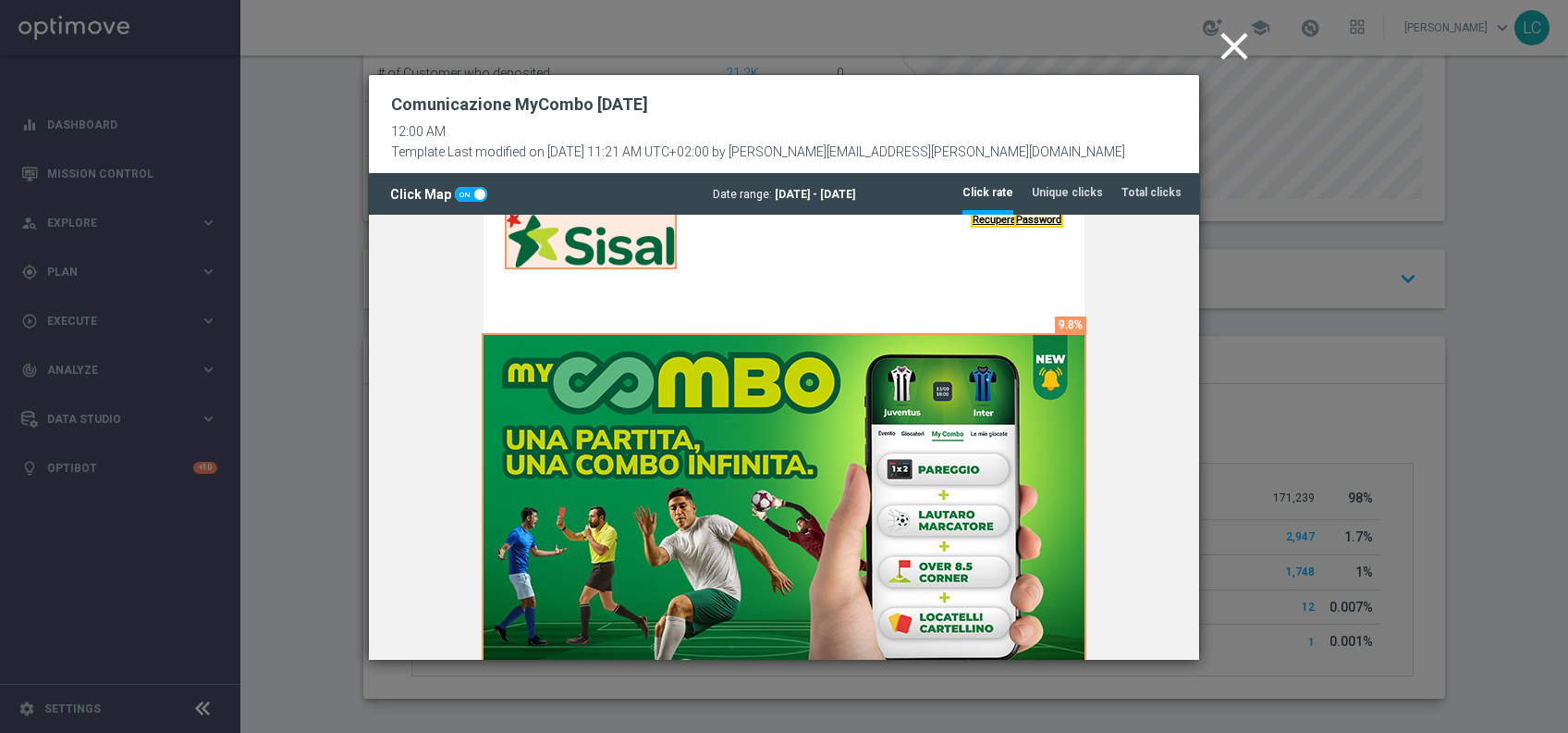
scroll to position [46, 0]
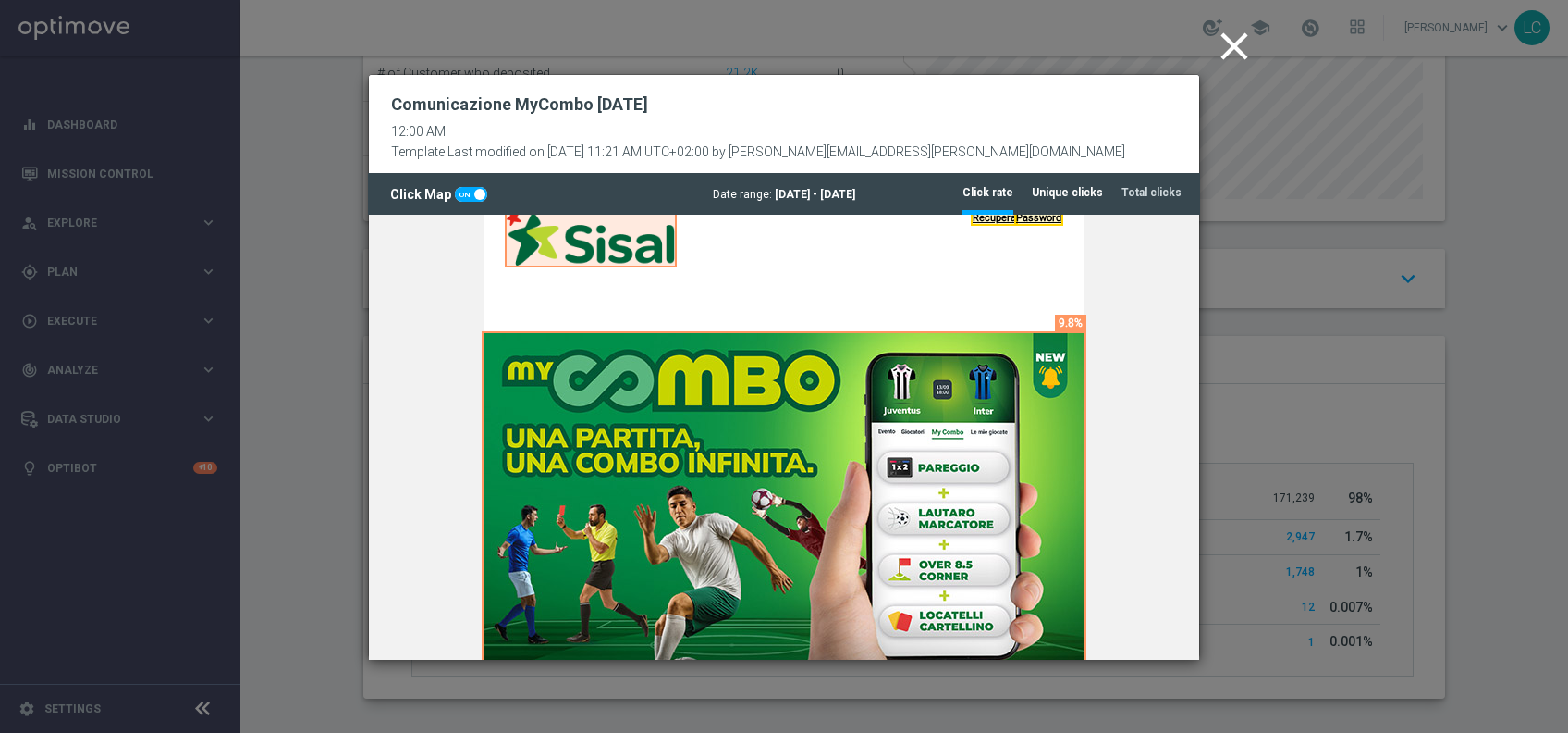
click at [1071, 192] on tab-header "Unique clicks" at bounding box center [1067, 193] width 71 height 16
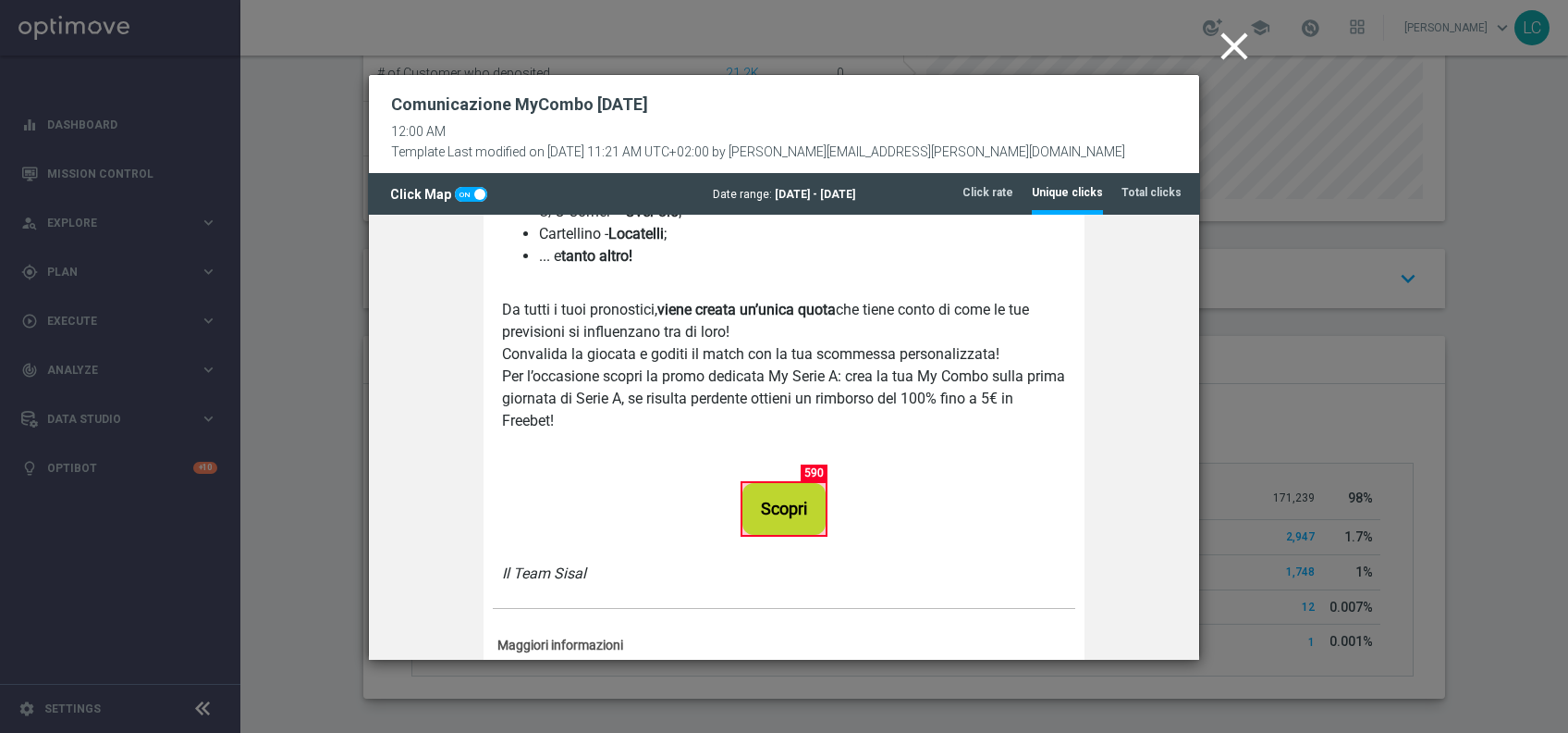
scroll to position [841, 0]
click at [1238, 39] on icon "close" at bounding box center [1234, 46] width 46 height 46
